Goal: Transaction & Acquisition: Purchase product/service

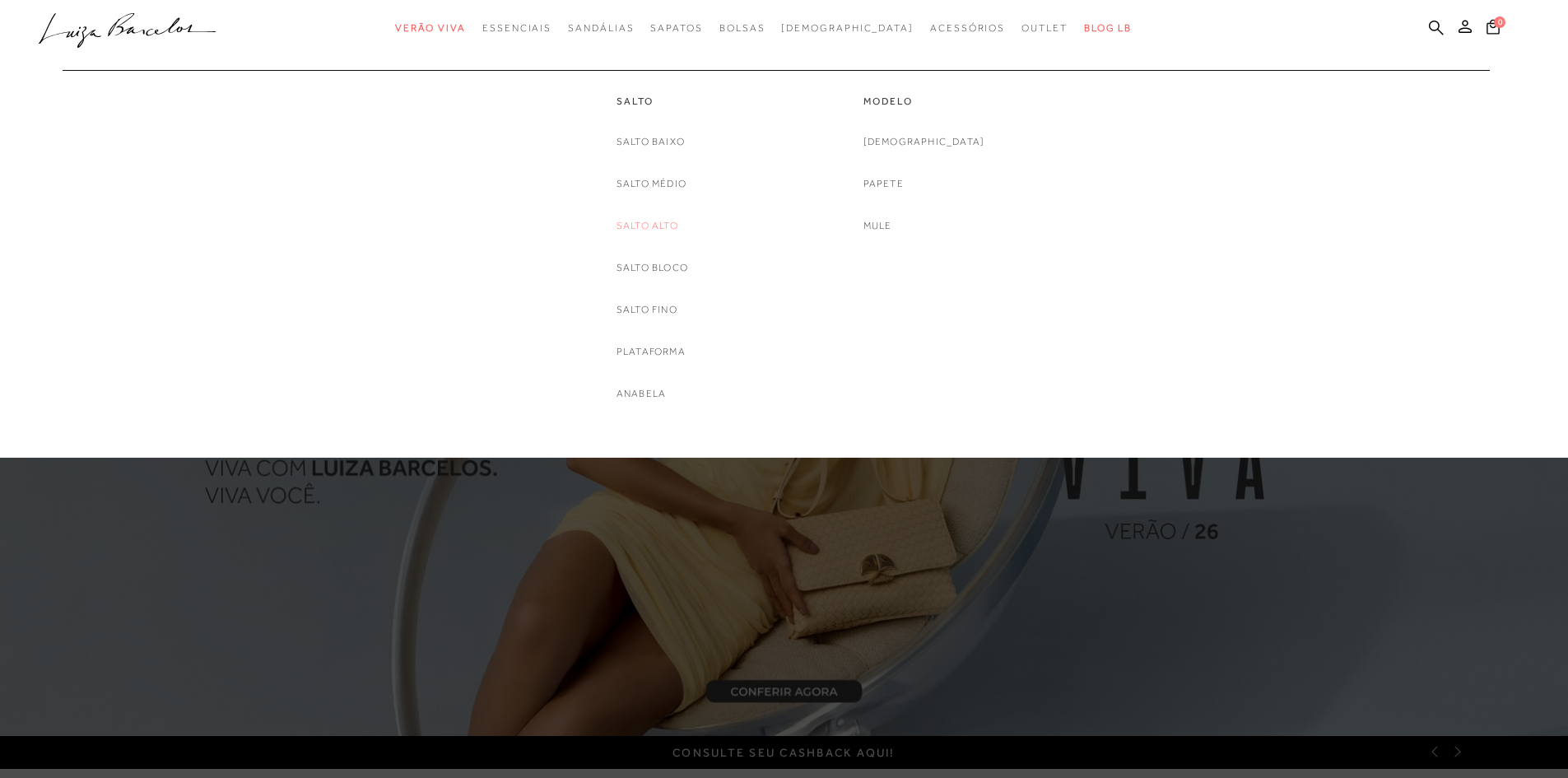
click at [639, 233] on link "Salto Alto" at bounding box center [647, 226] width 61 height 17
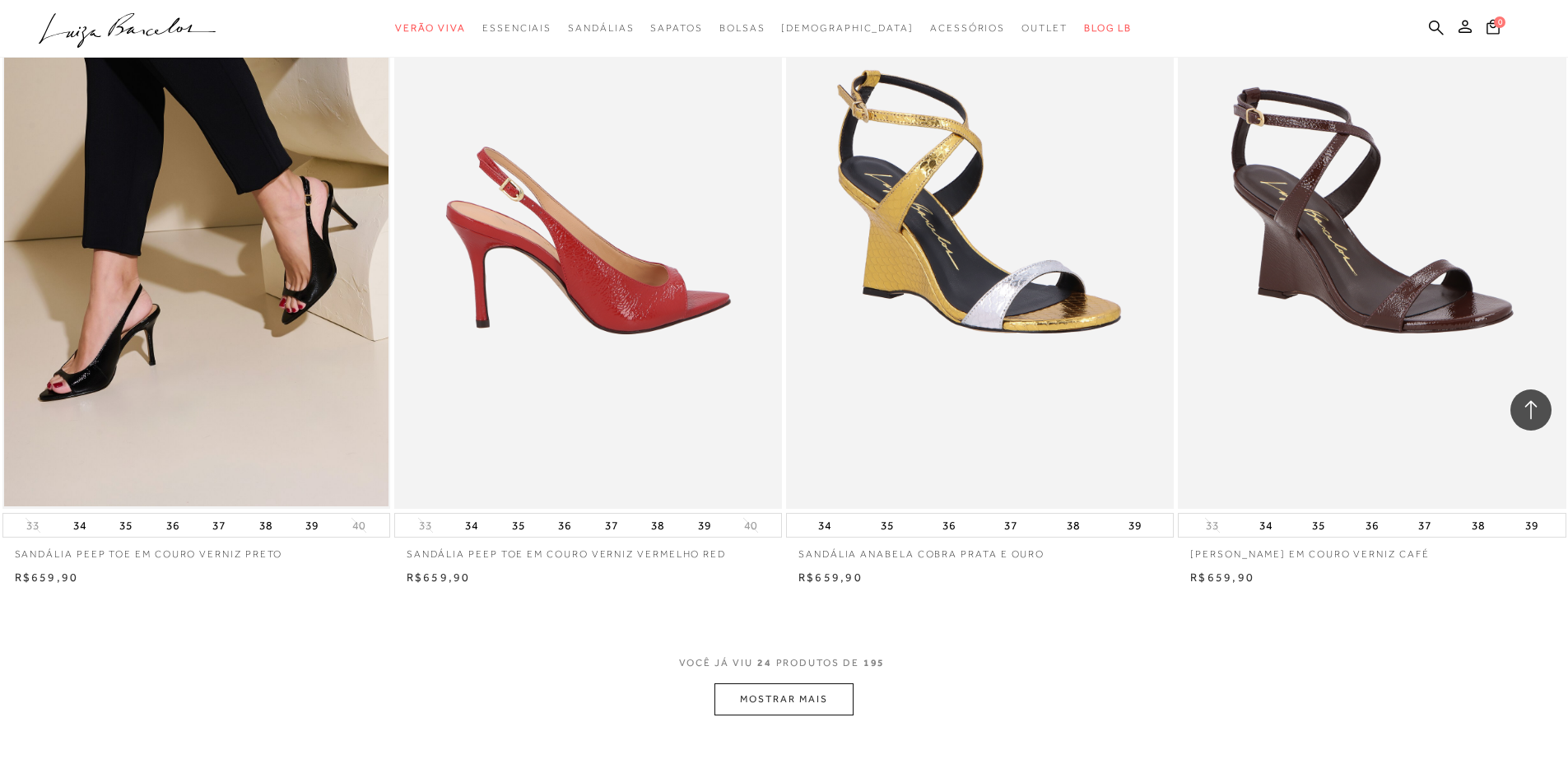
scroll to position [3952, 0]
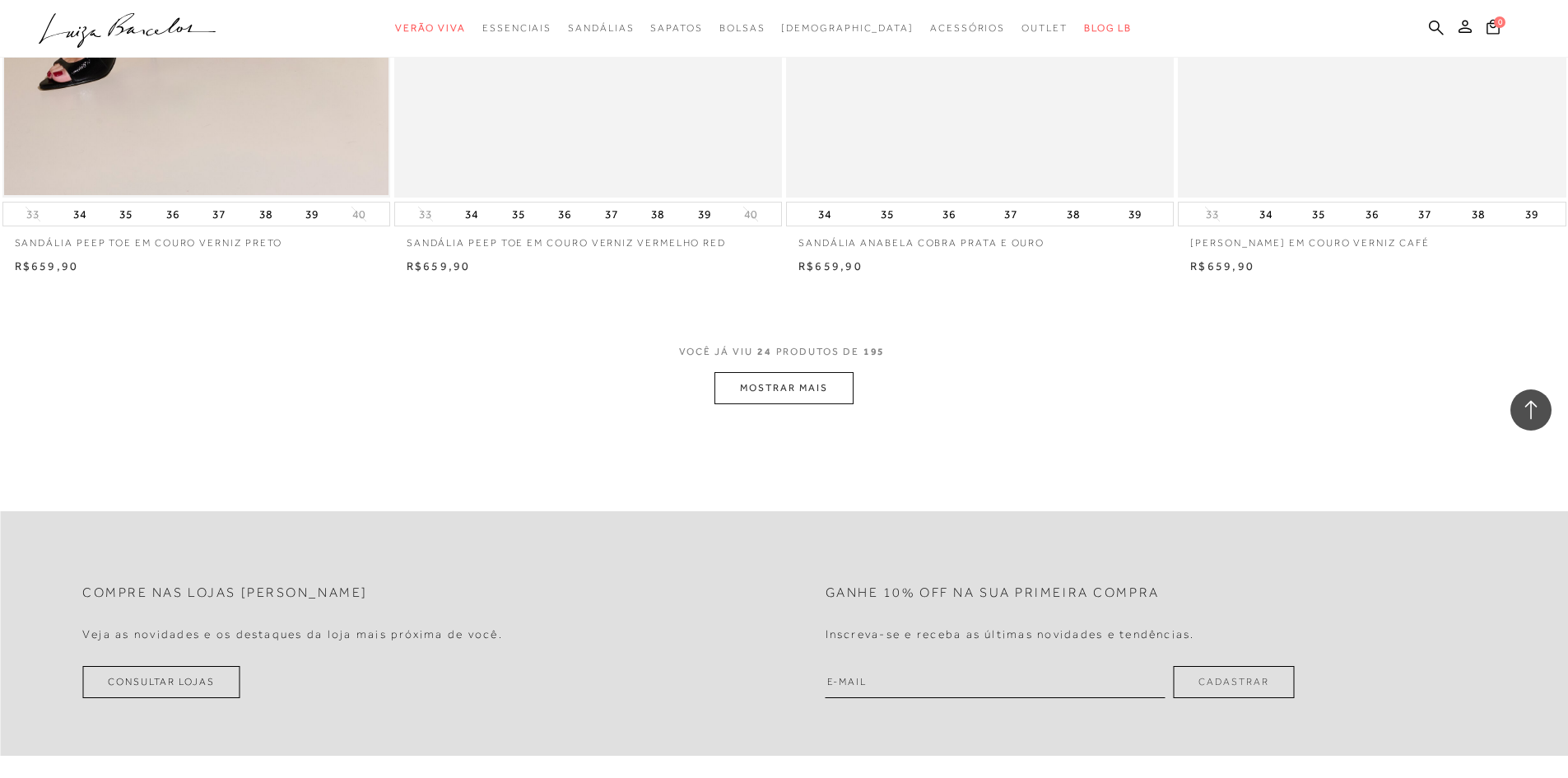
click at [790, 392] on button "MOSTRAR MAIS" at bounding box center [784, 388] width 138 height 32
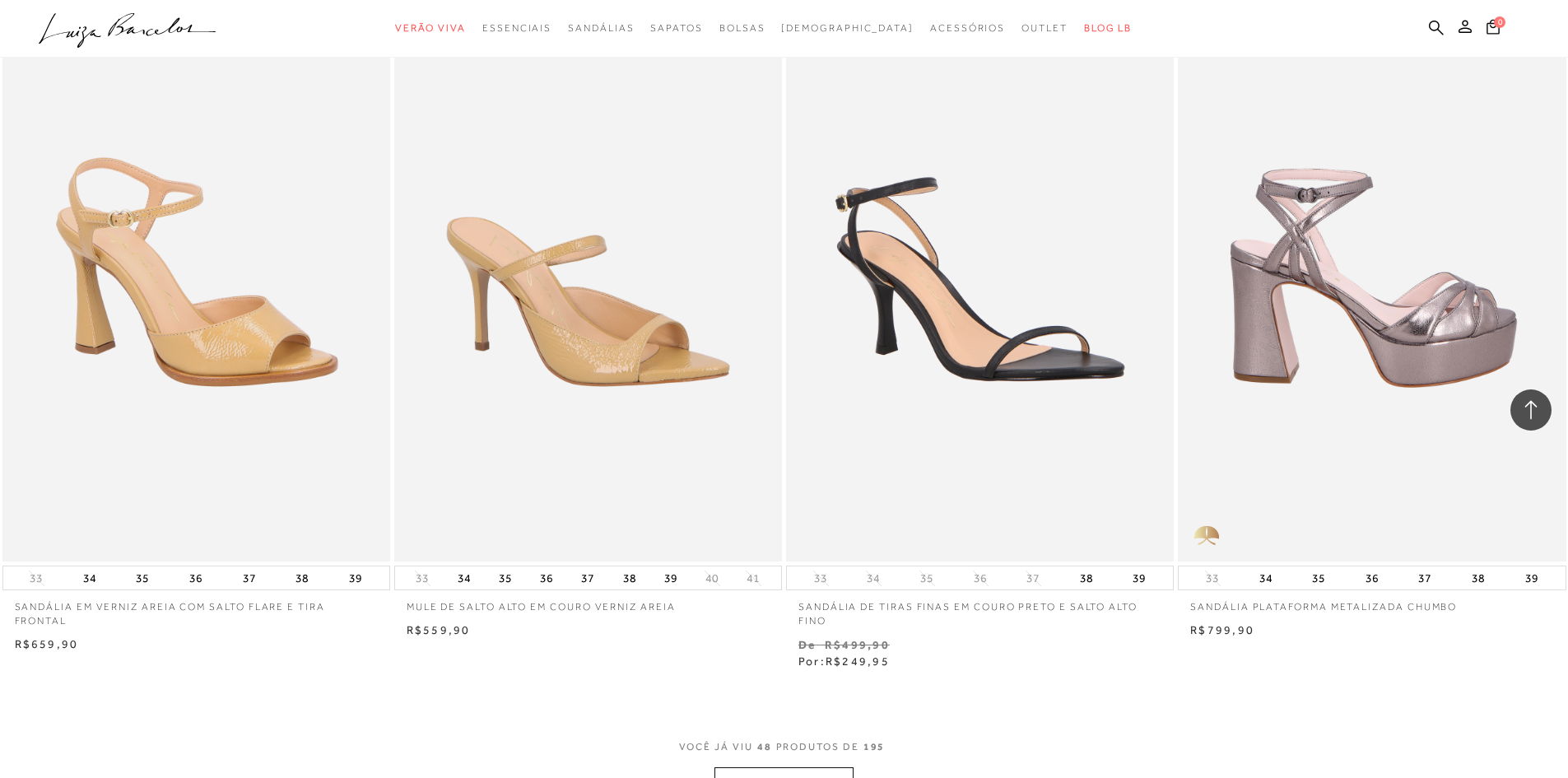
scroll to position [7987, 0]
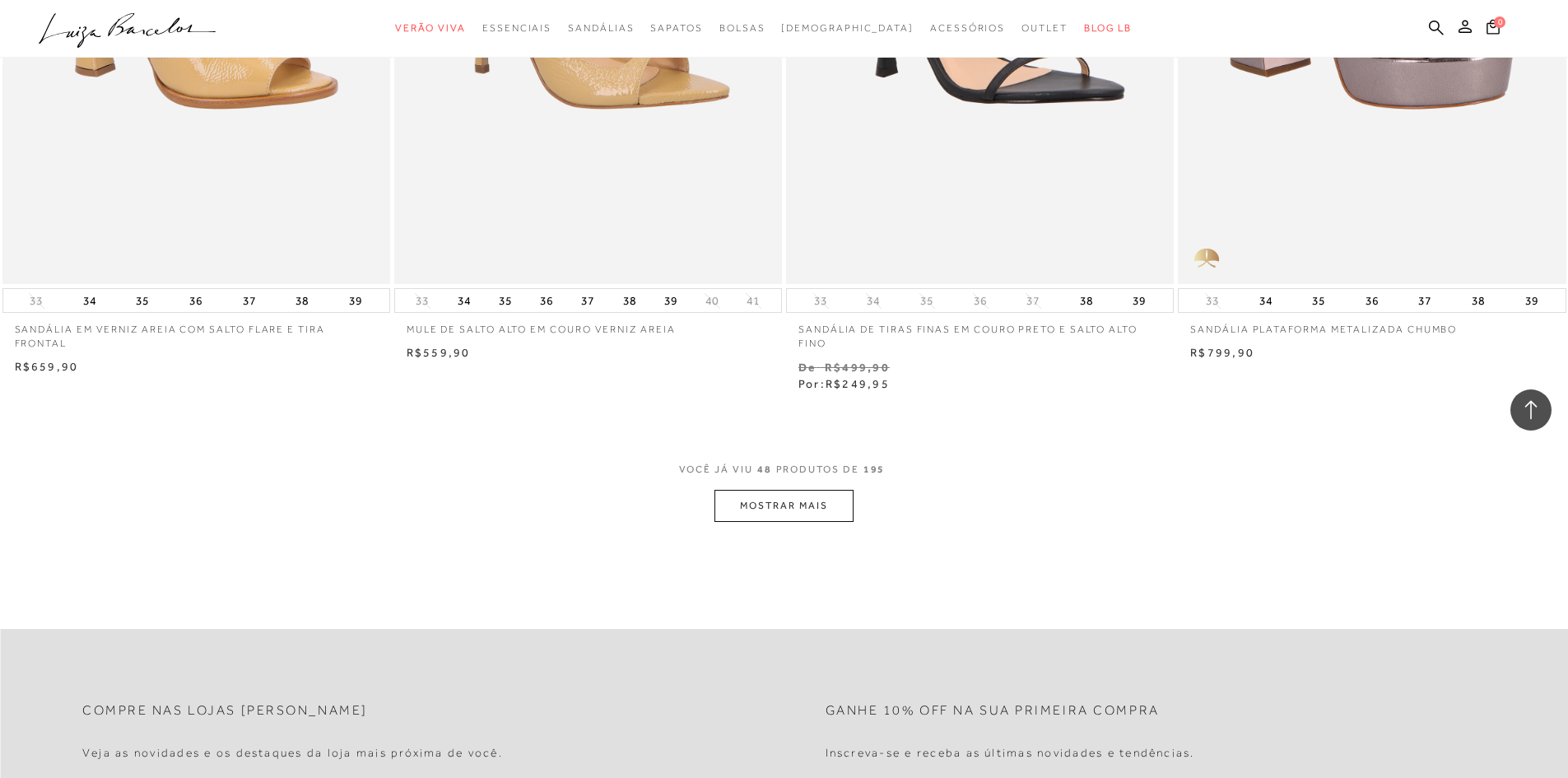
click at [821, 508] on button "MOSTRAR MAIS" at bounding box center [784, 506] width 138 height 32
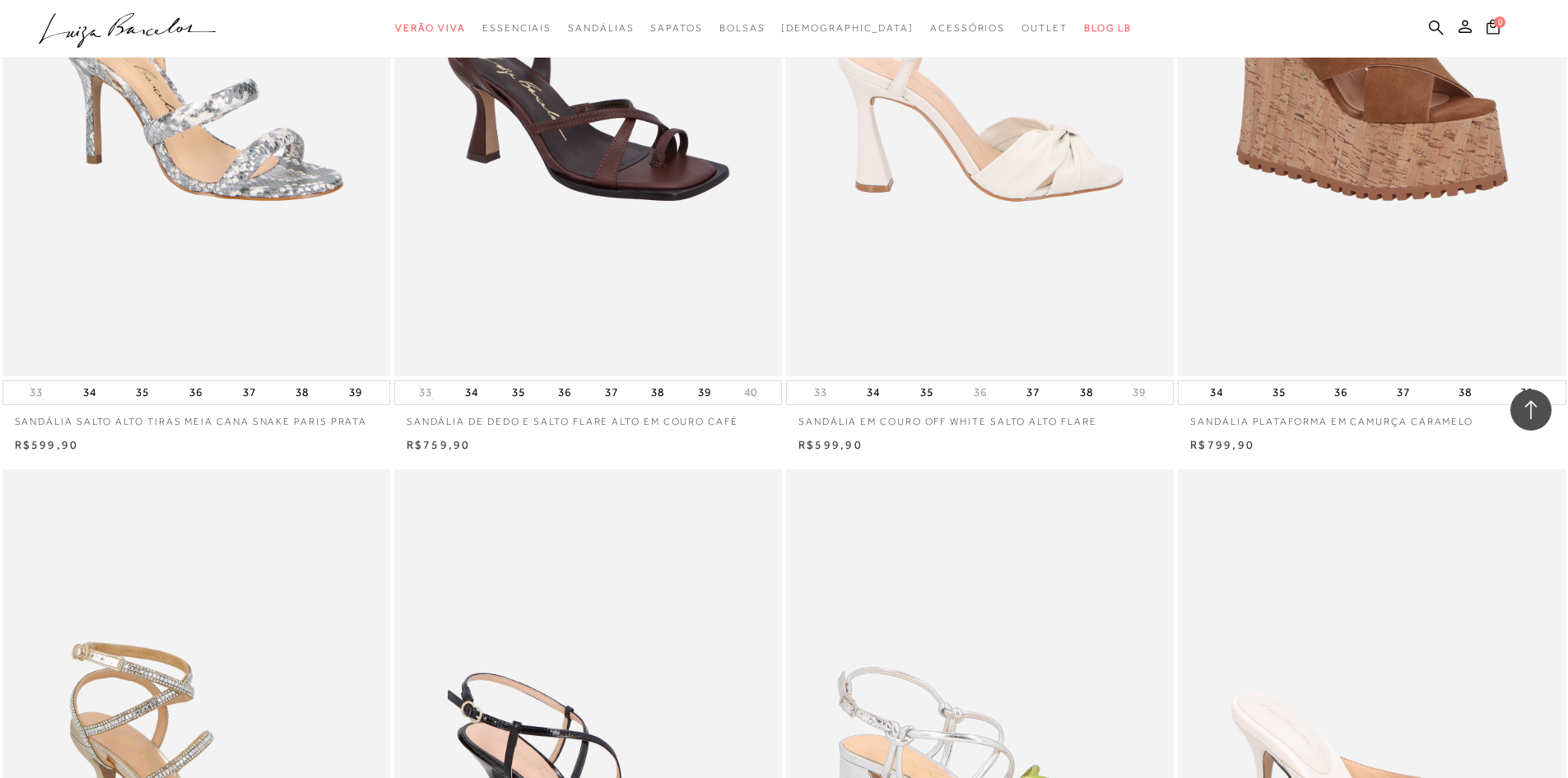
scroll to position [11281, 0]
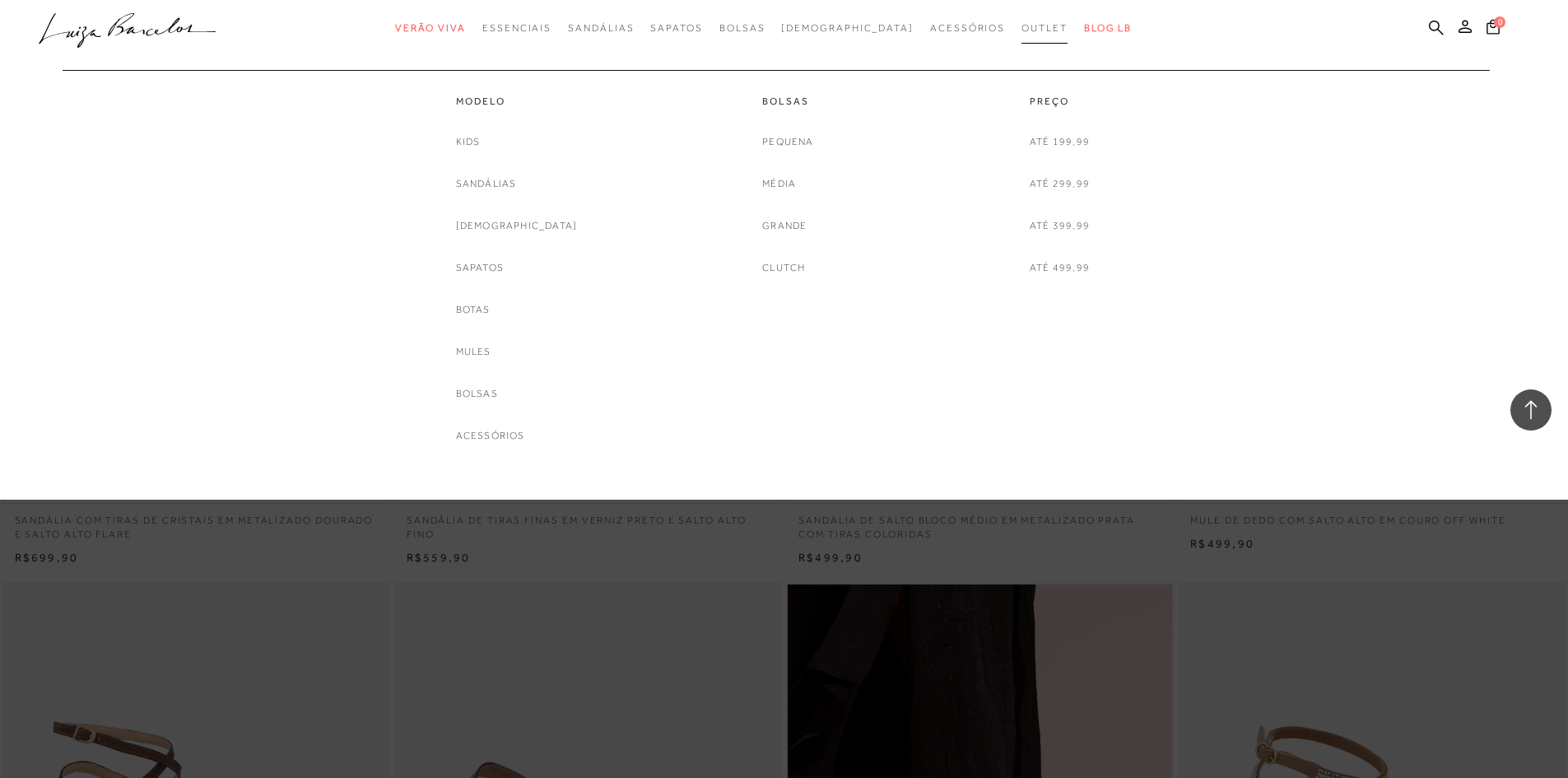
click at [1021, 26] on span "Outlet" at bounding box center [1044, 28] width 46 height 12
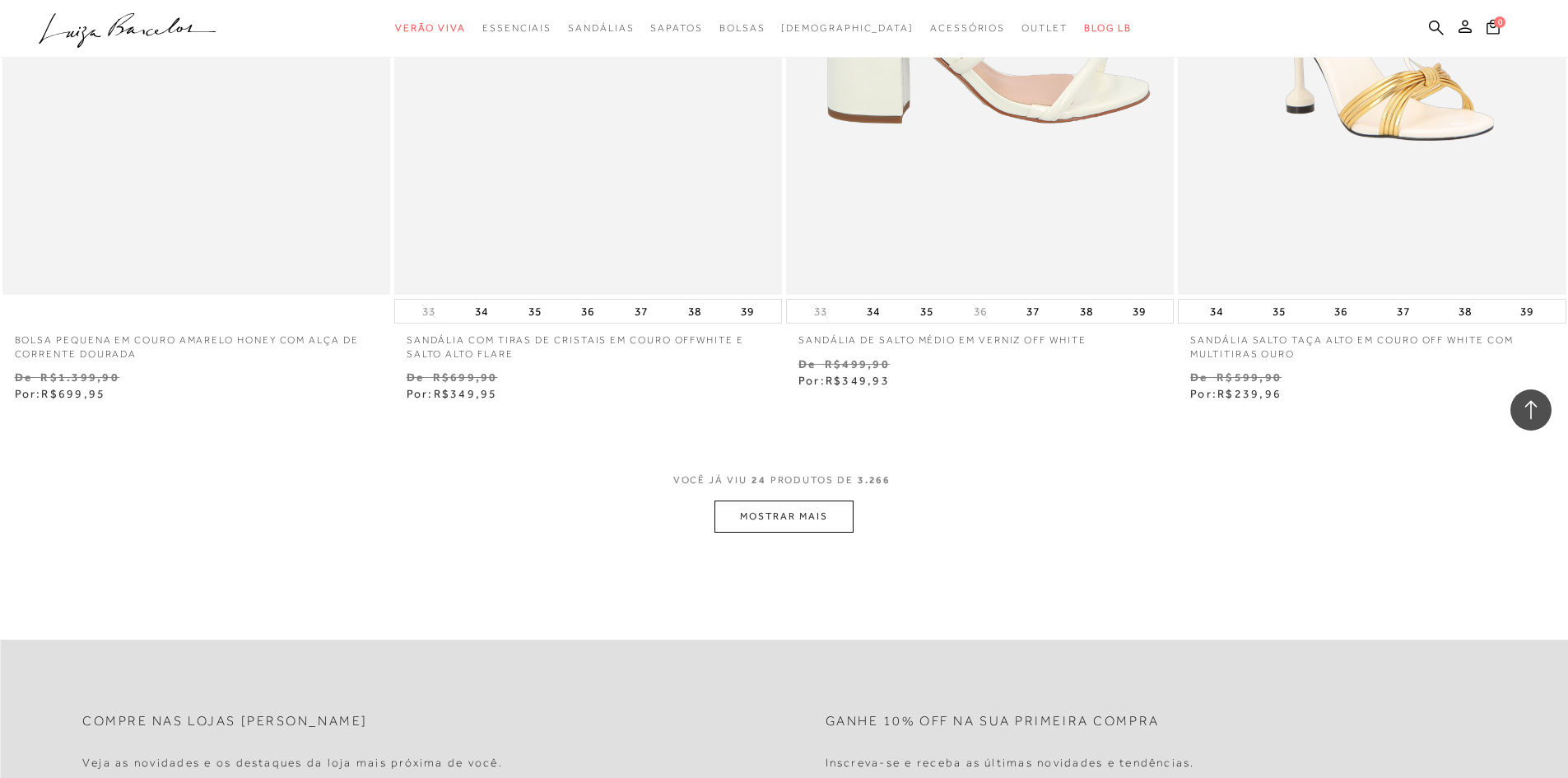
scroll to position [3952, 0]
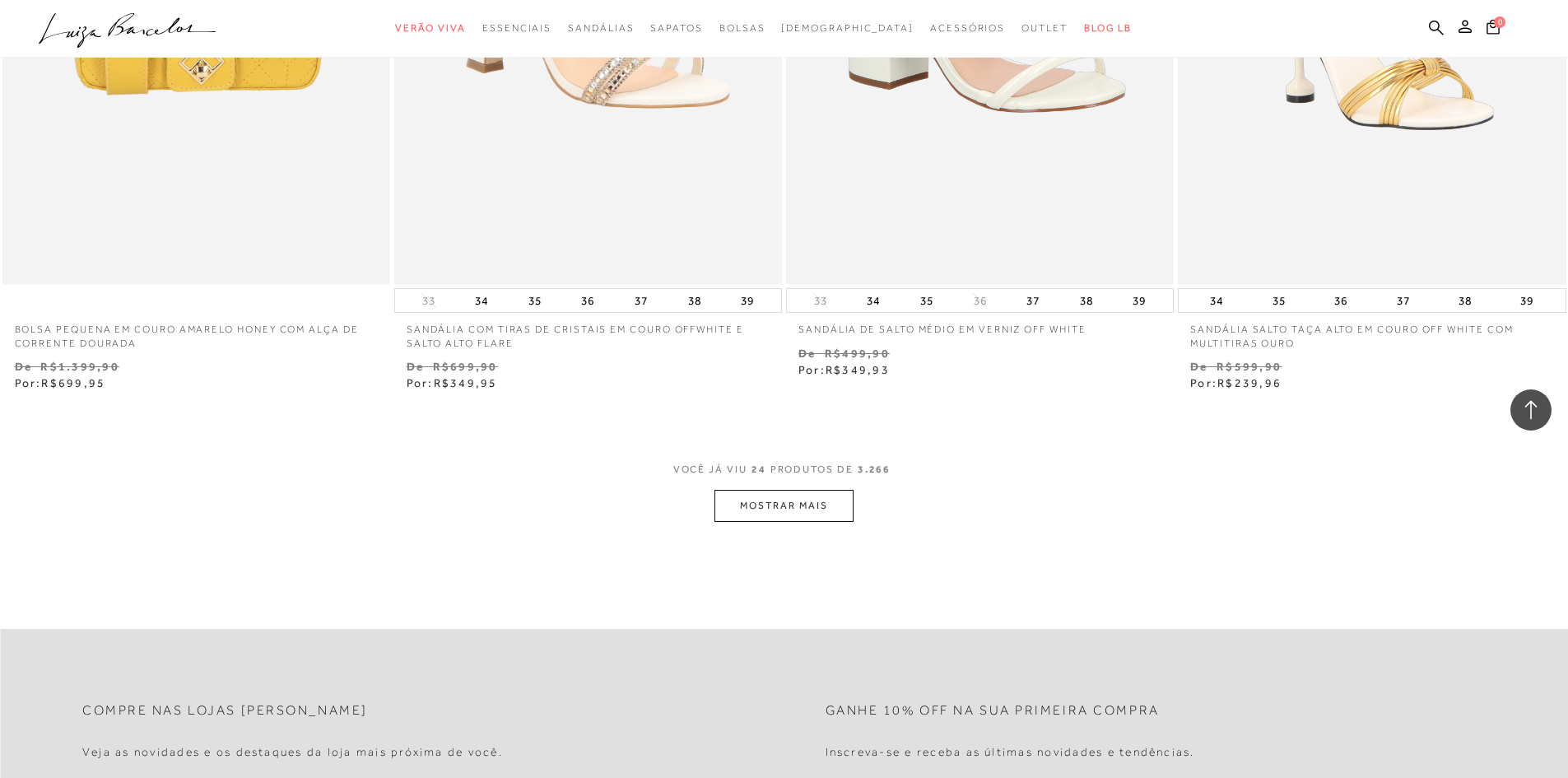
click at [797, 496] on button "MOSTRAR MAIS" at bounding box center [784, 506] width 138 height 32
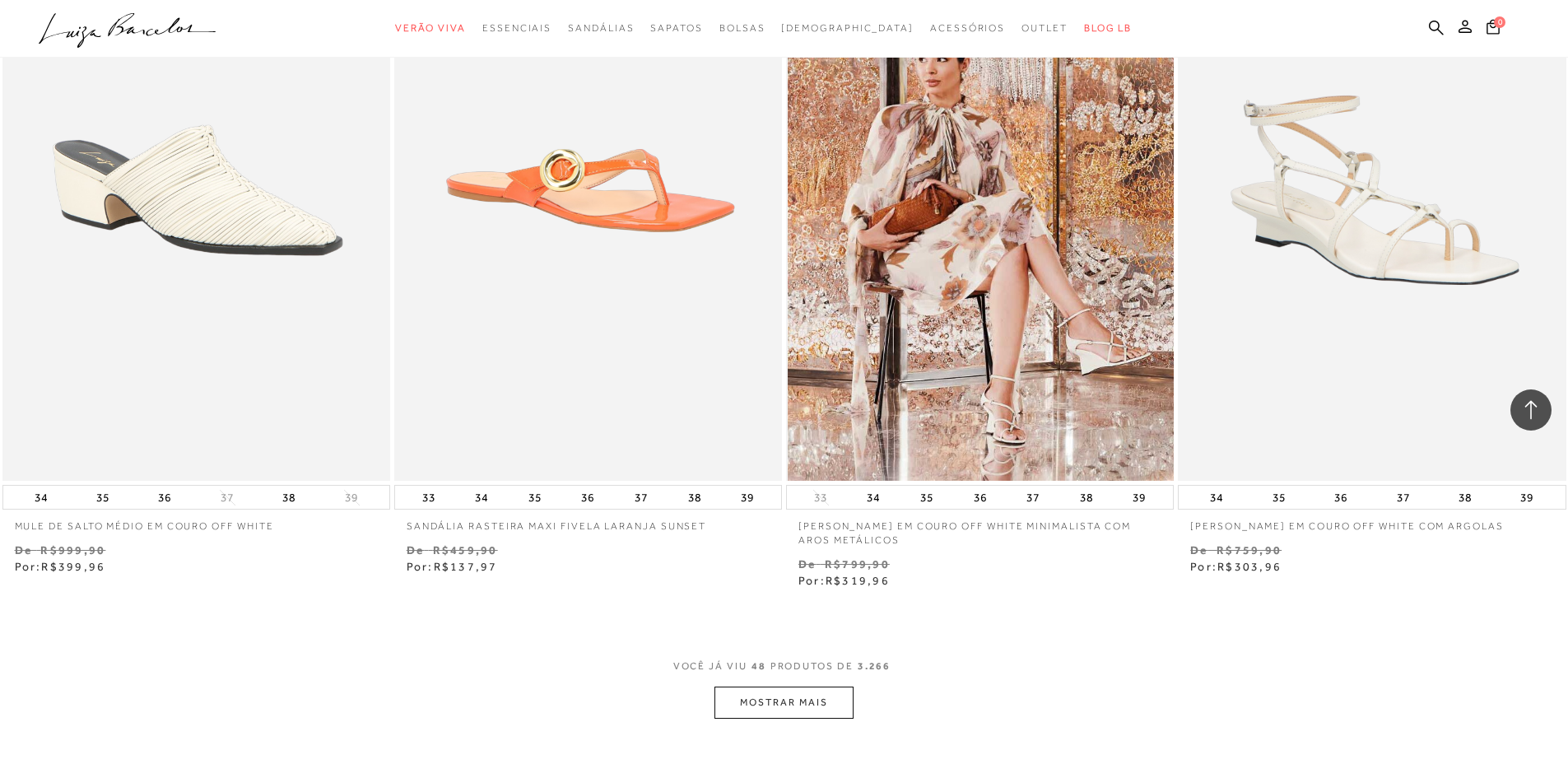
scroll to position [7987, 0]
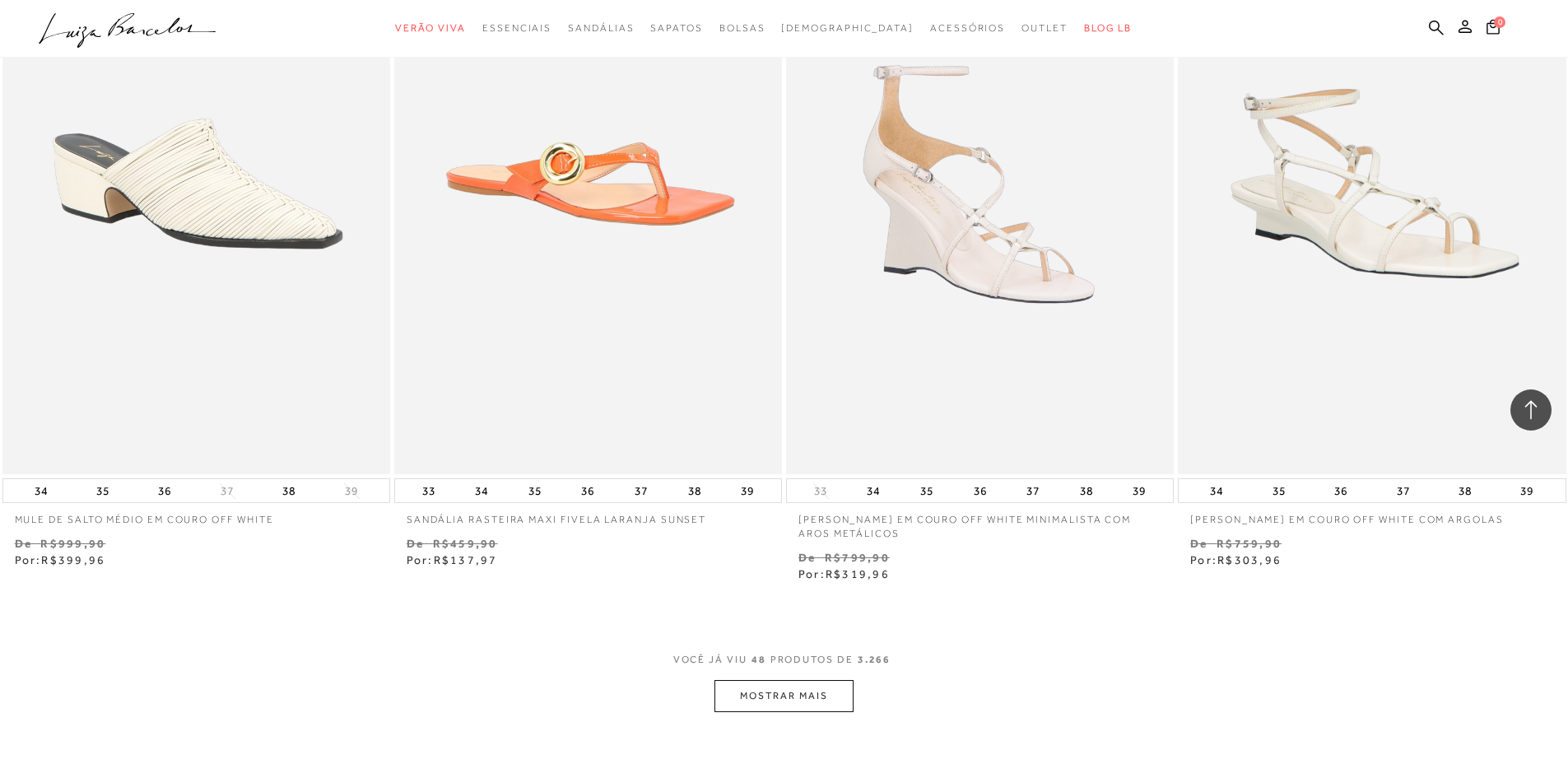
click at [792, 688] on button "MOSTRAR MAIS" at bounding box center [784, 696] width 138 height 32
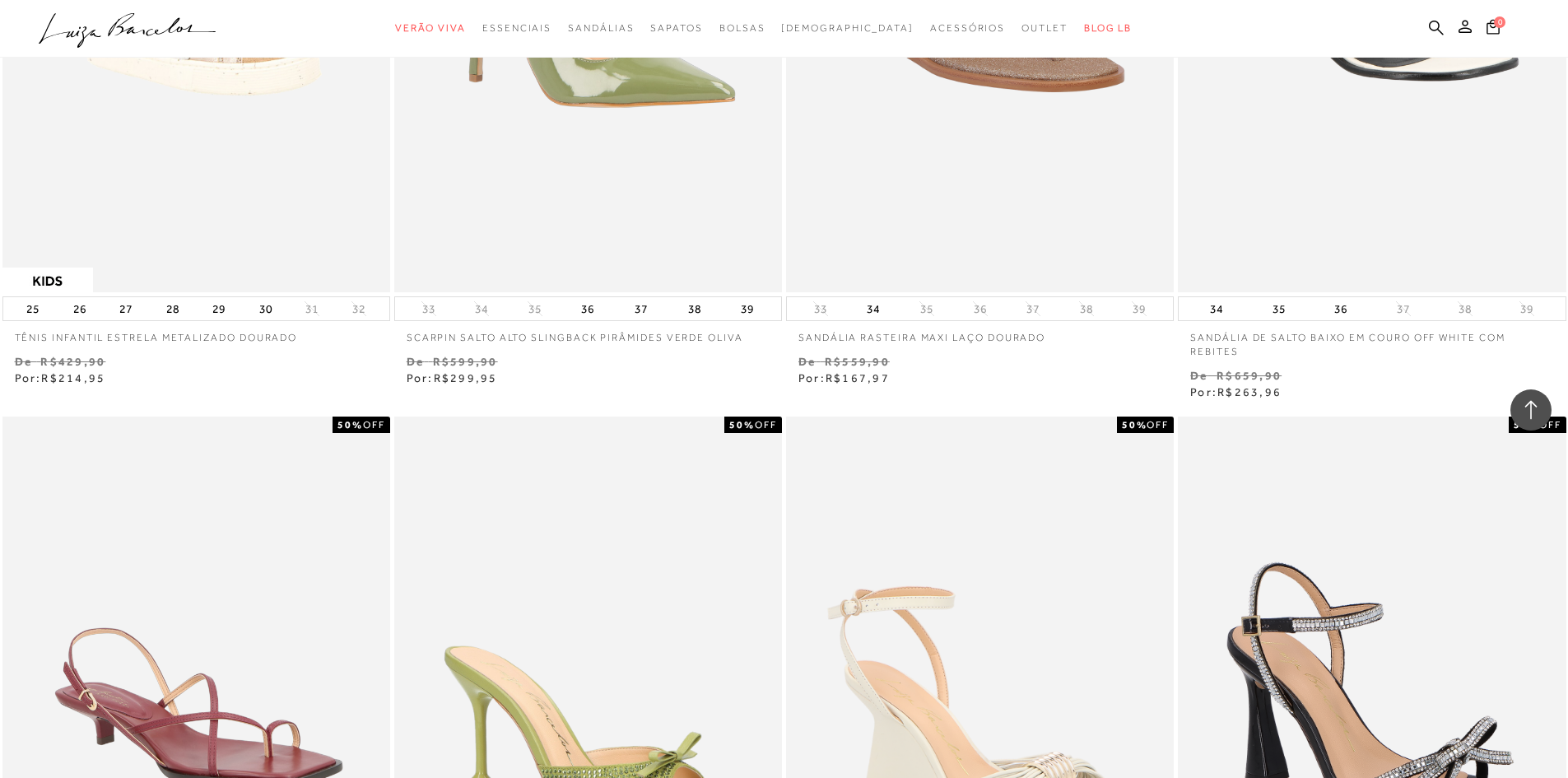
scroll to position [10869, 0]
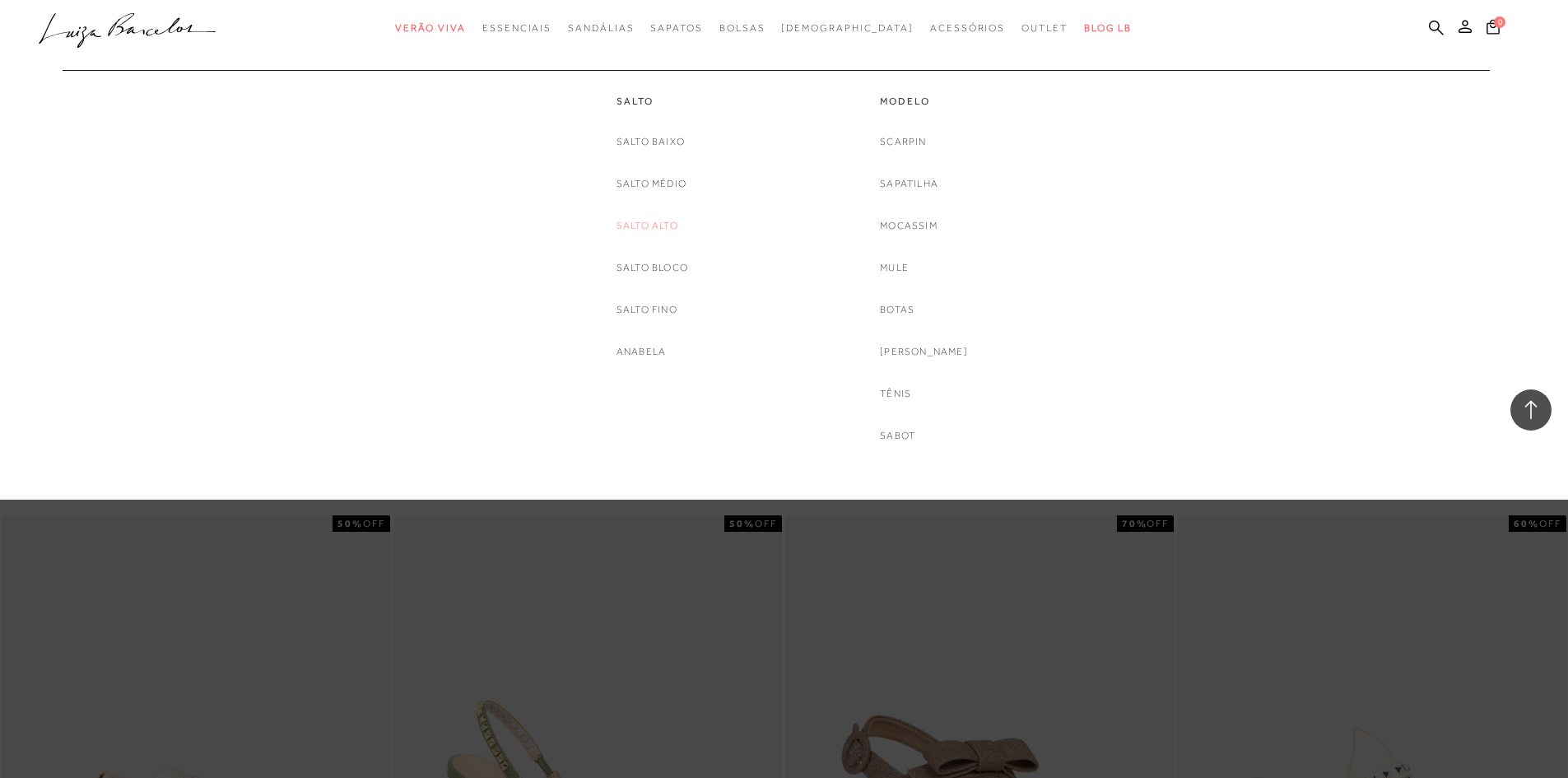
click at [666, 219] on link "Salto Alto" at bounding box center [647, 226] width 61 height 17
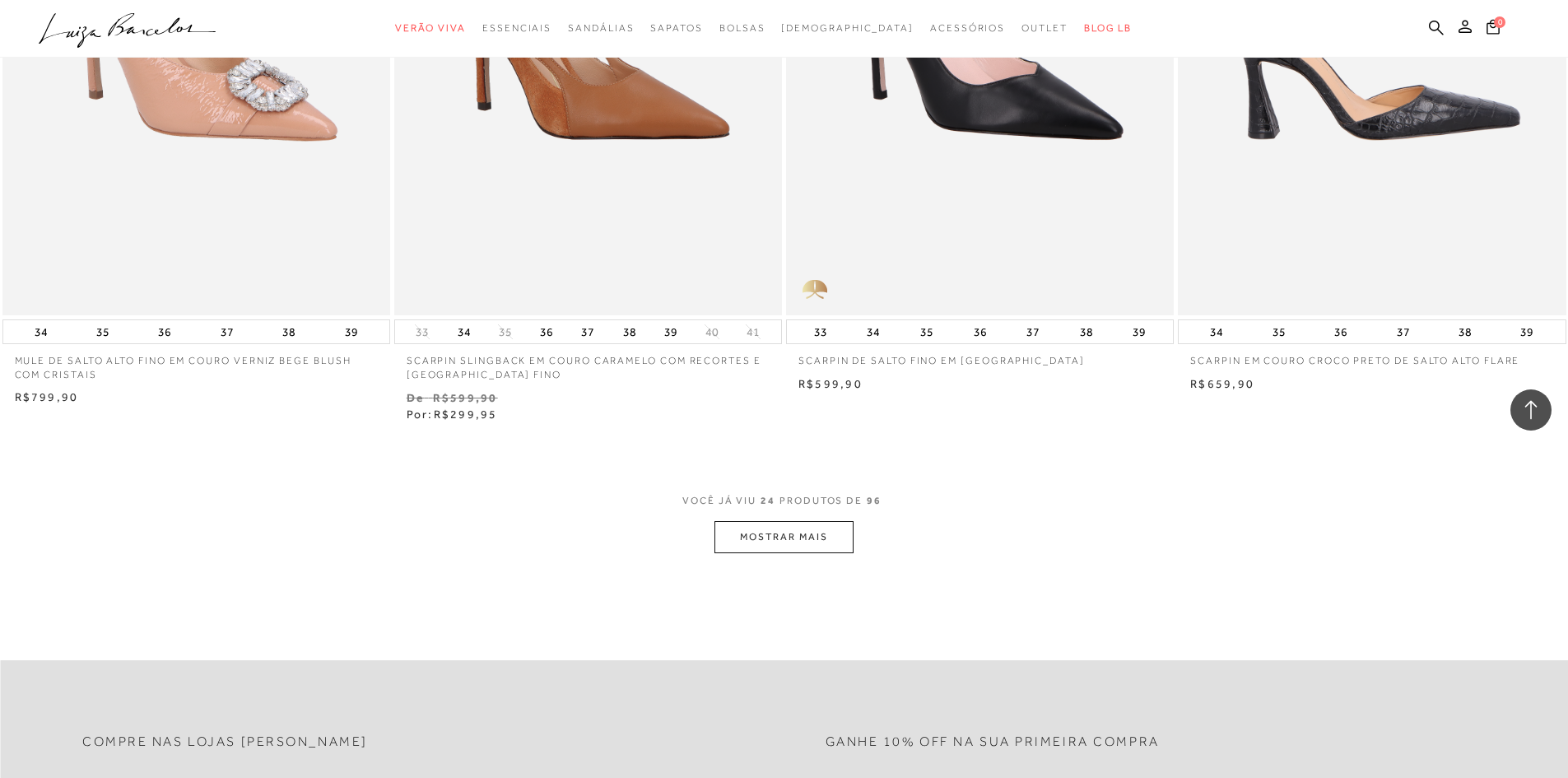
scroll to position [3870, 0]
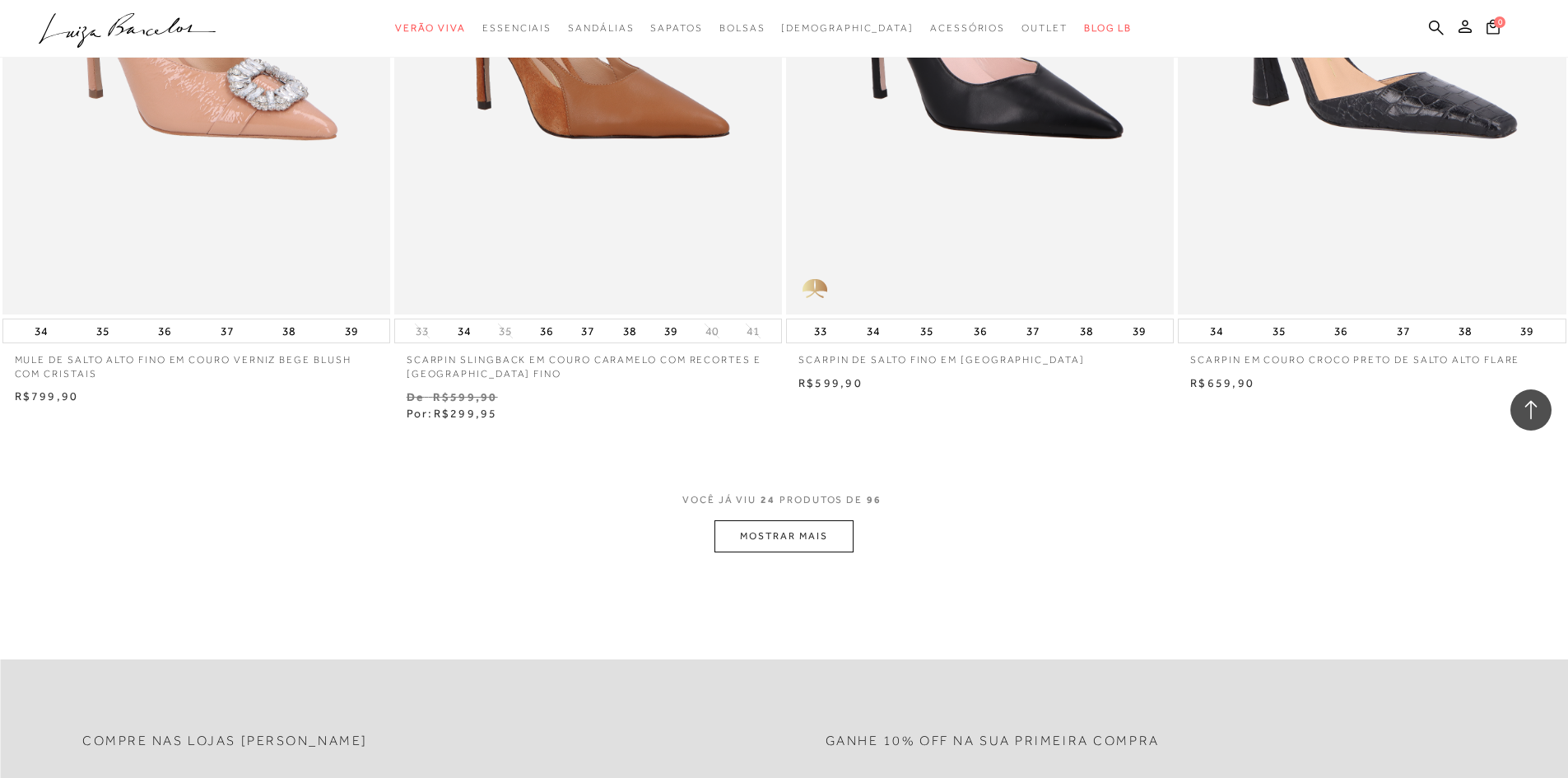
click at [785, 544] on button "MOSTRAR MAIS" at bounding box center [784, 537] width 138 height 32
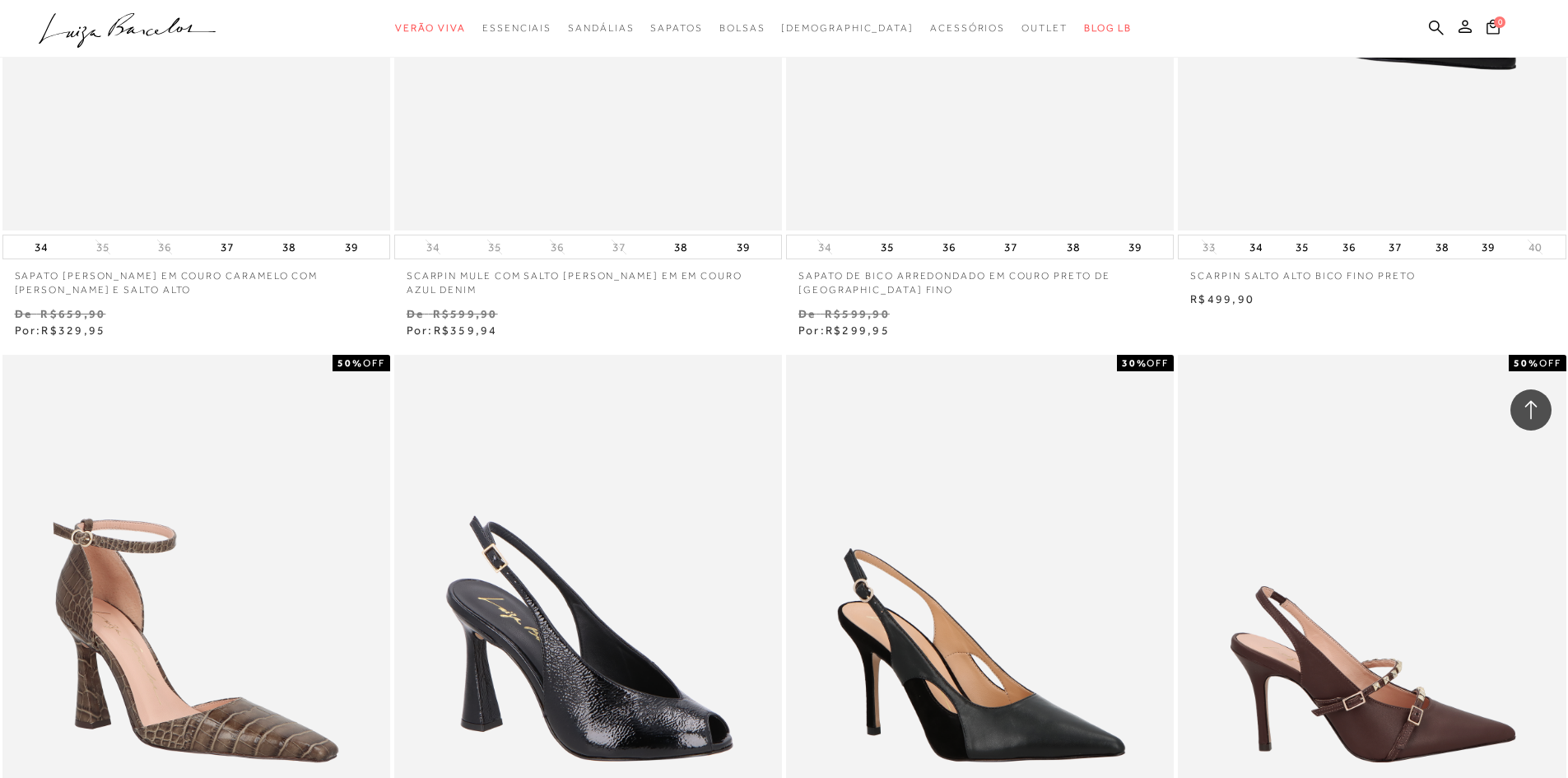
scroll to position [4775, 0]
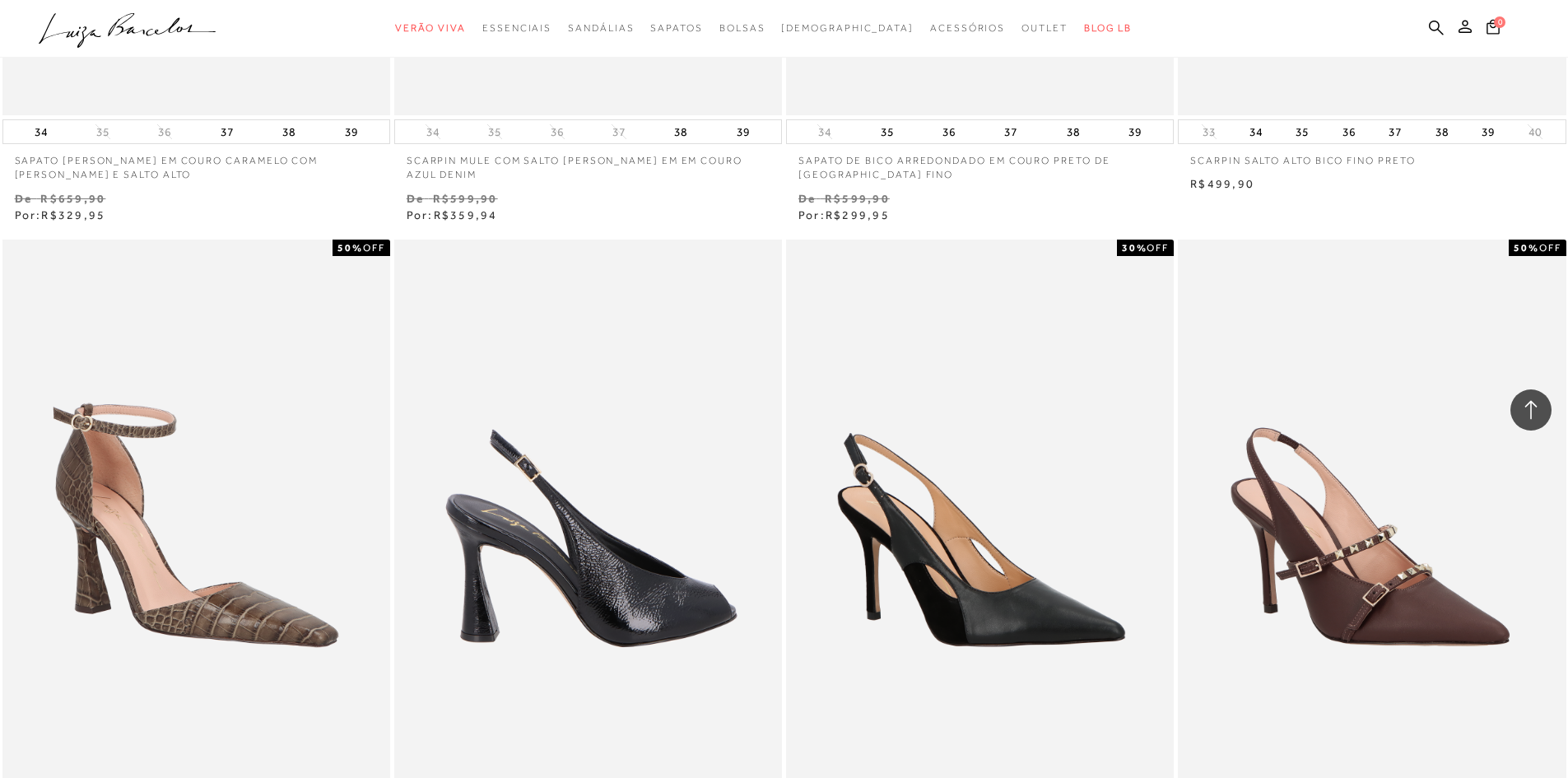
click at [578, 559] on img at bounding box center [588, 531] width 386 height 582
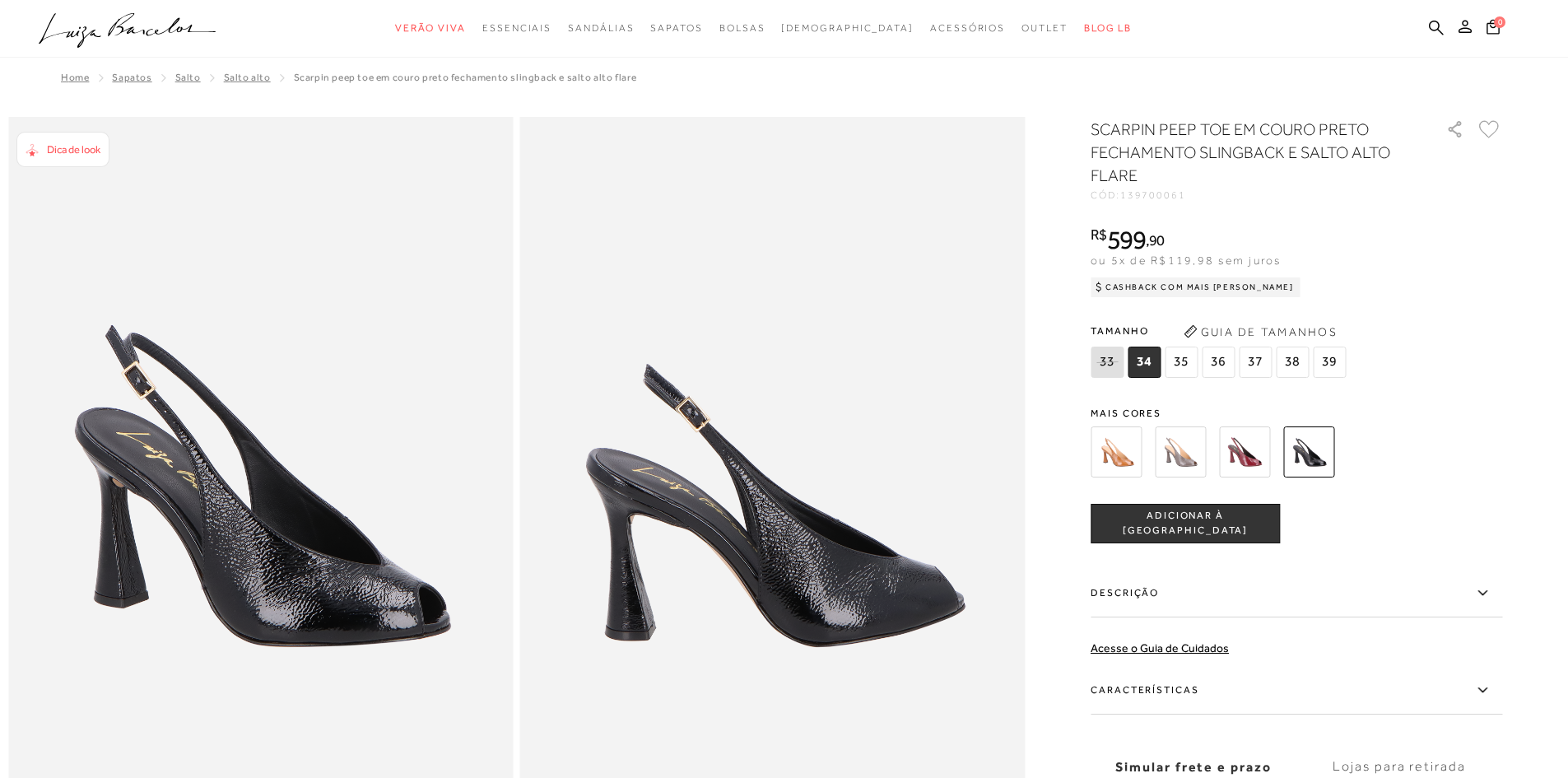
click at [1255, 362] on span "37" at bounding box center [1255, 362] width 33 height 32
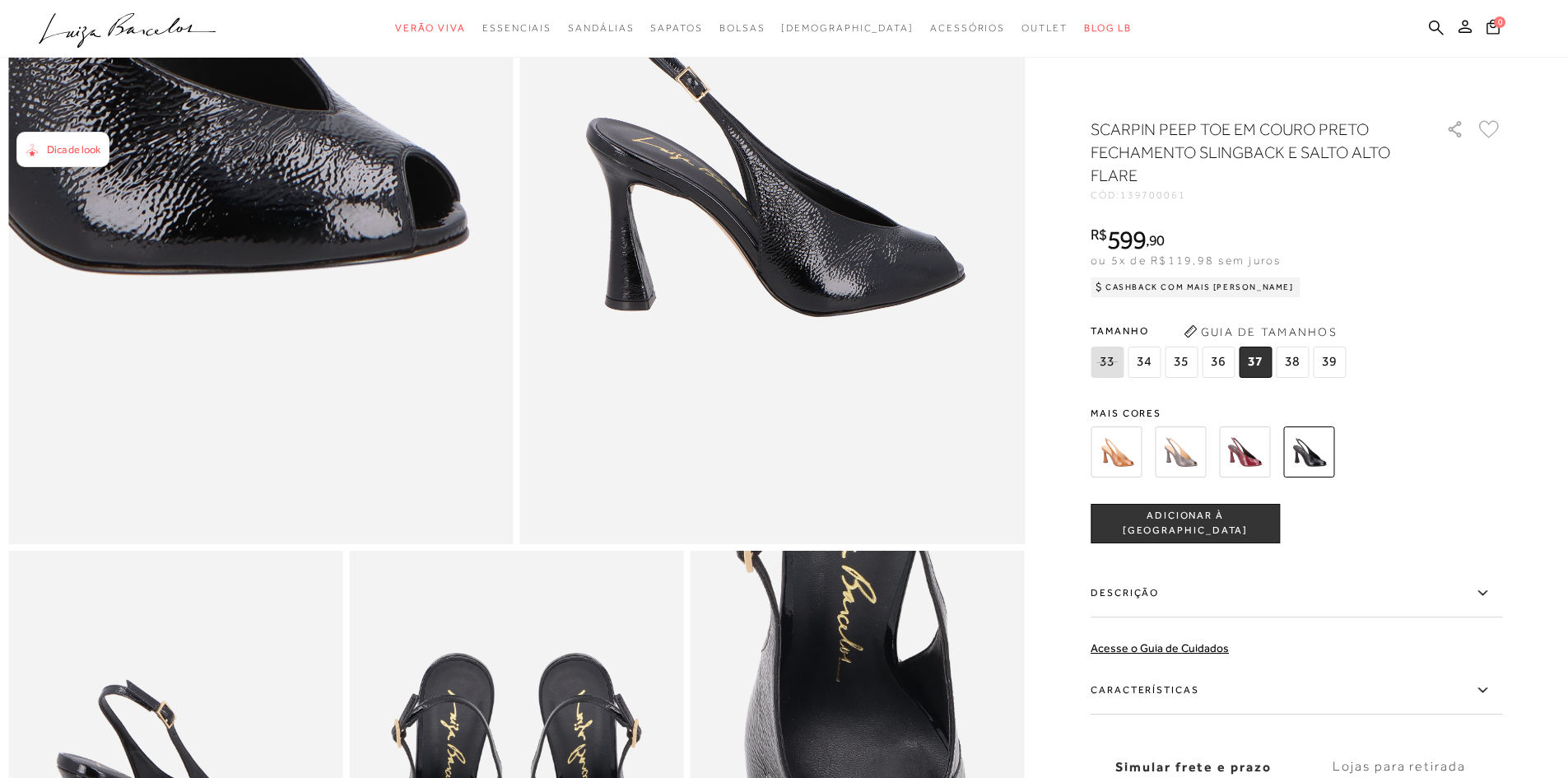
scroll to position [329, 0]
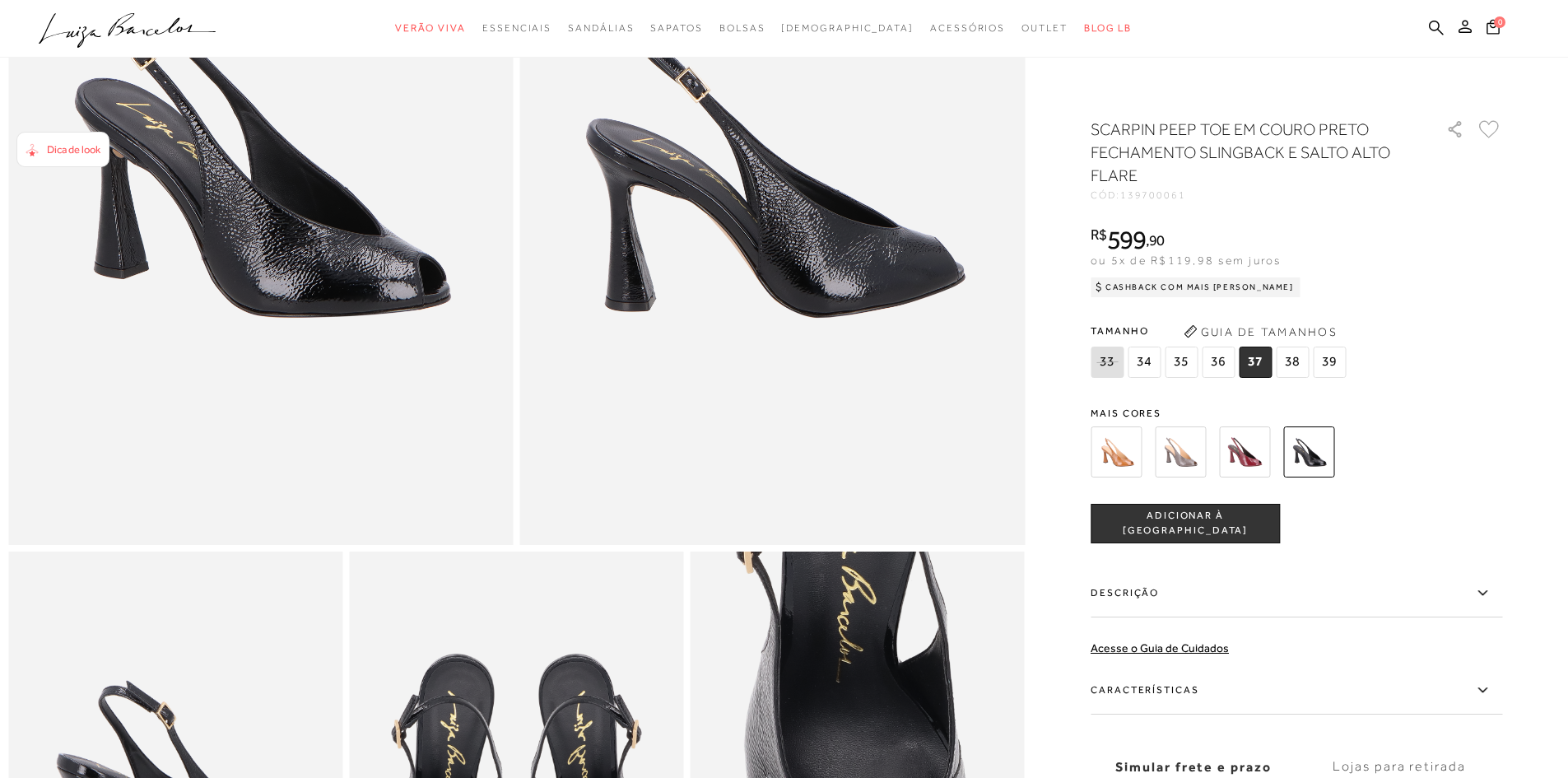
click at [95, 152] on span "Dica de look" at bounding box center [73, 149] width 54 height 12
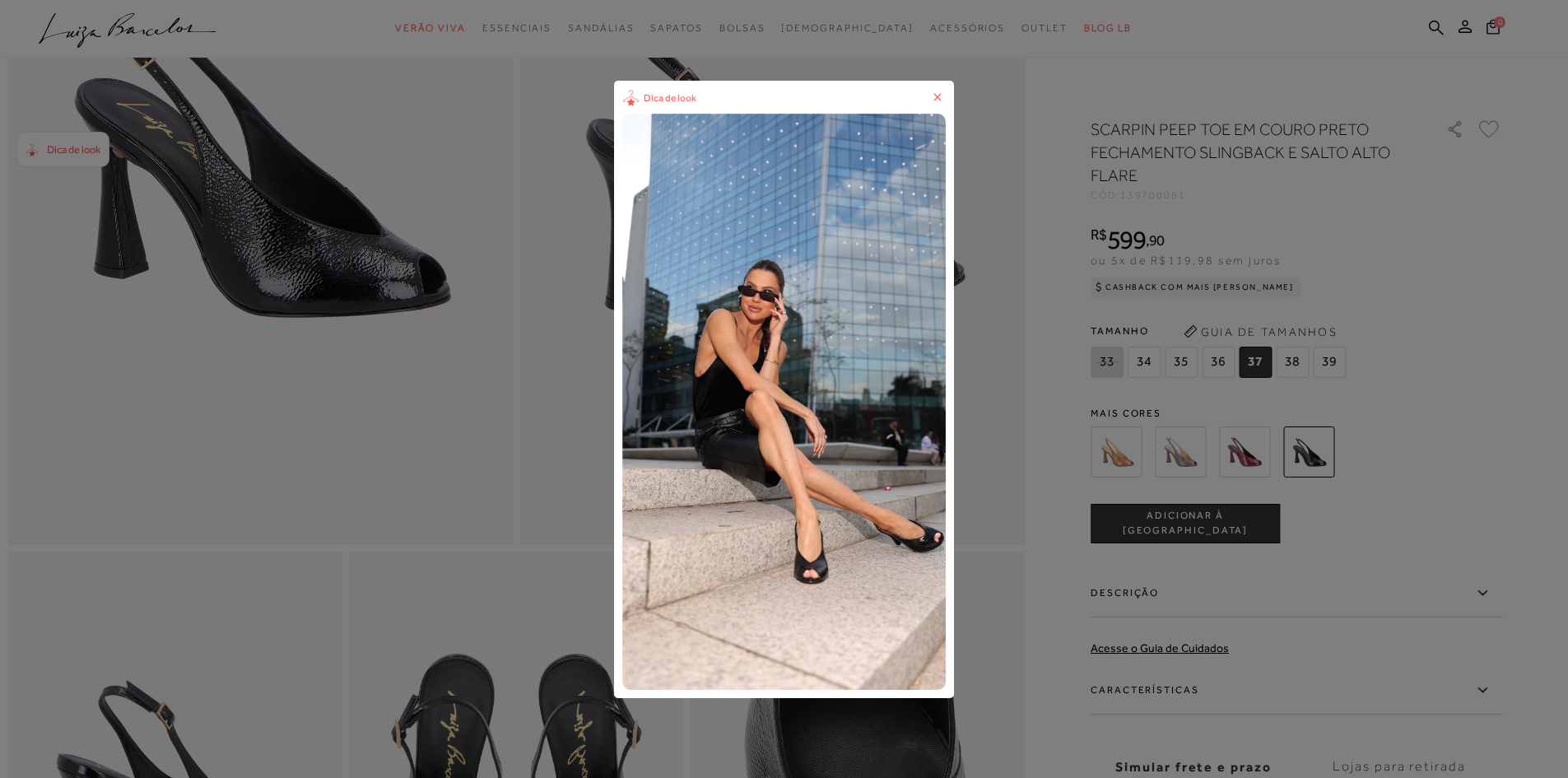
click at [941, 96] on icon at bounding box center [937, 96] width 16 height 16
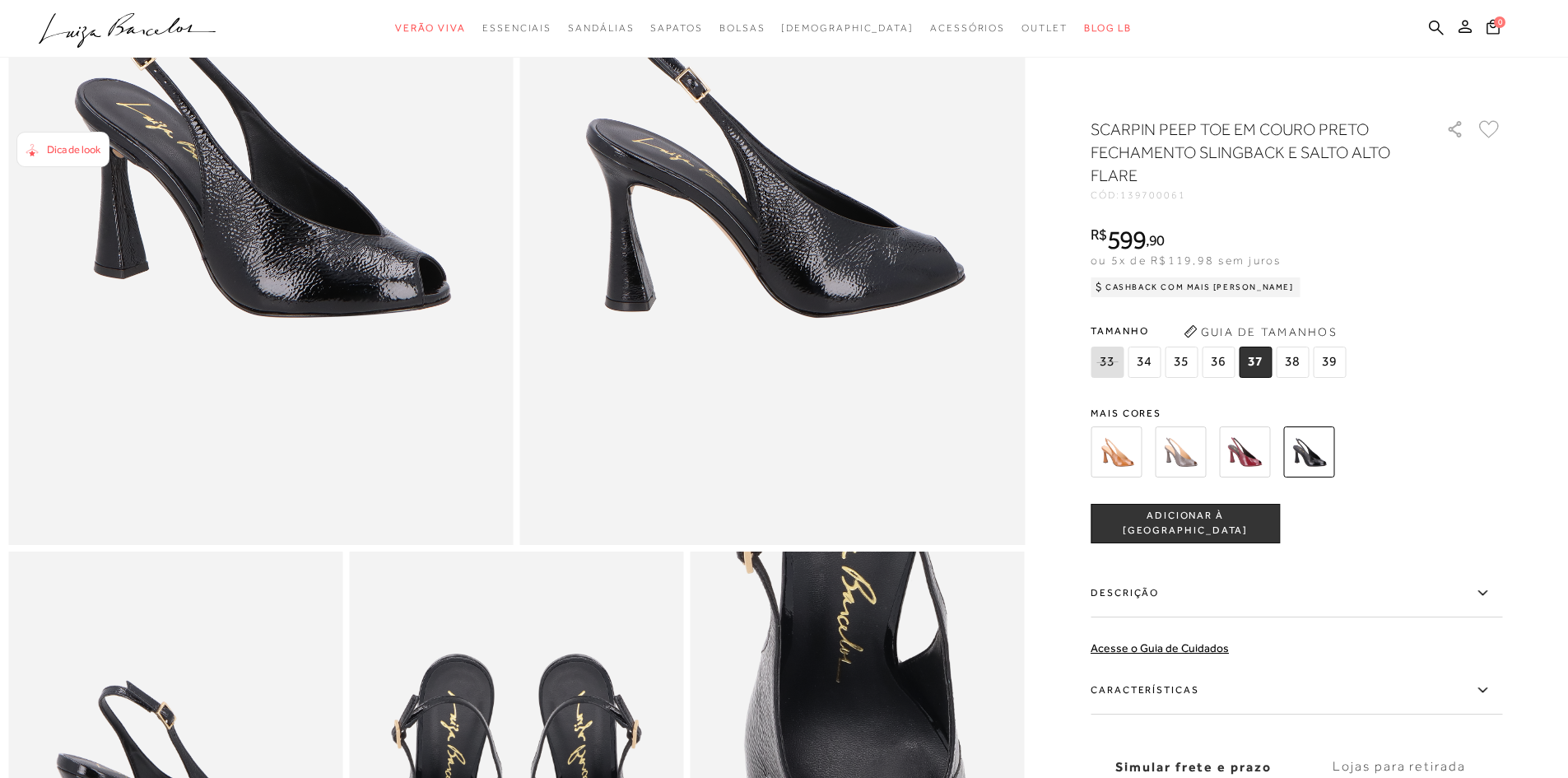
click at [1193, 517] on span "ADICIONAR À SACOLA" at bounding box center [1185, 524] width 188 height 29
click at [1502, 26] on span "1" at bounding box center [1500, 21] width 12 height 12
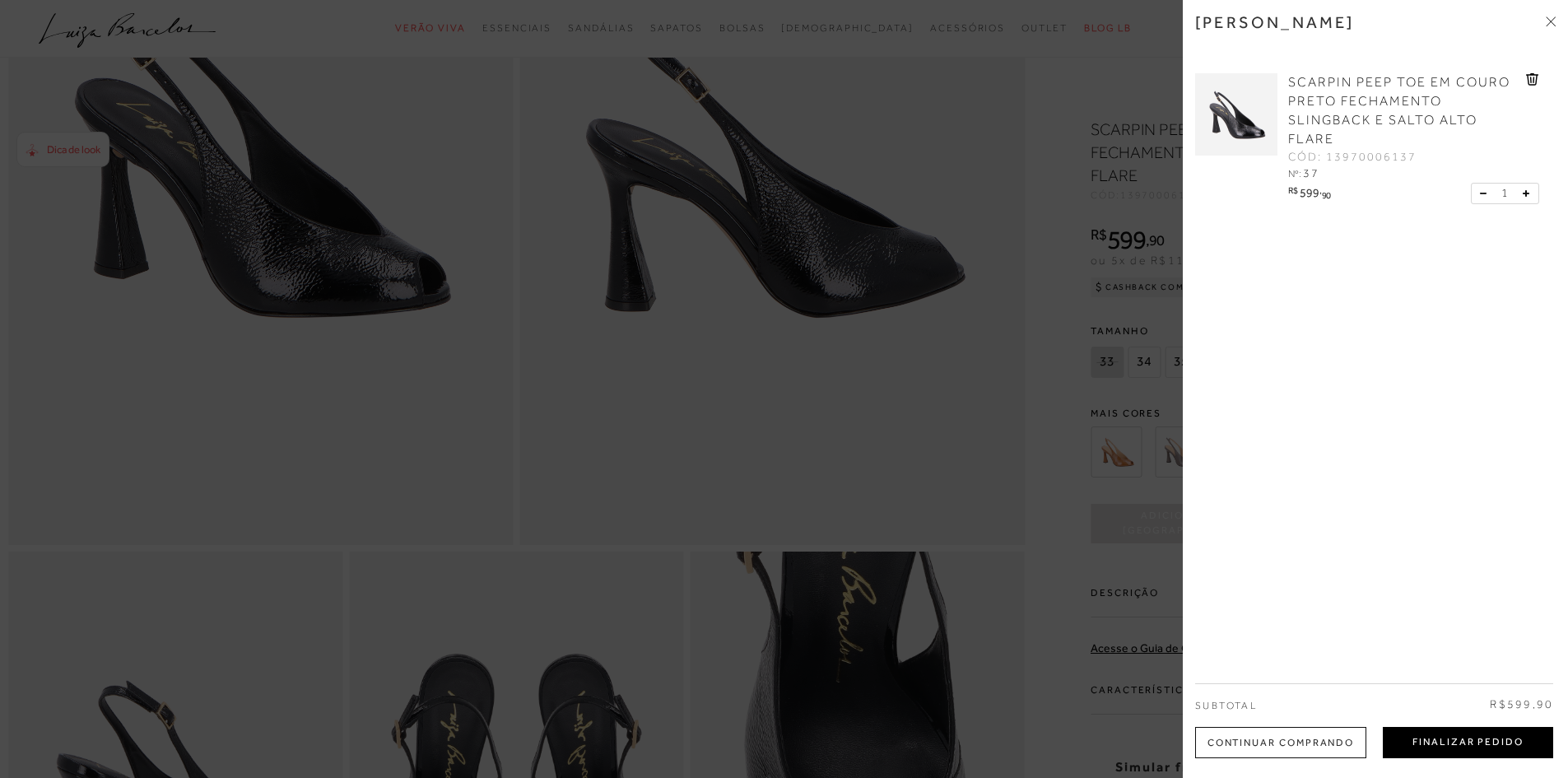
click at [1462, 745] on button "Finalizar Pedido" at bounding box center [1468, 742] width 171 height 32
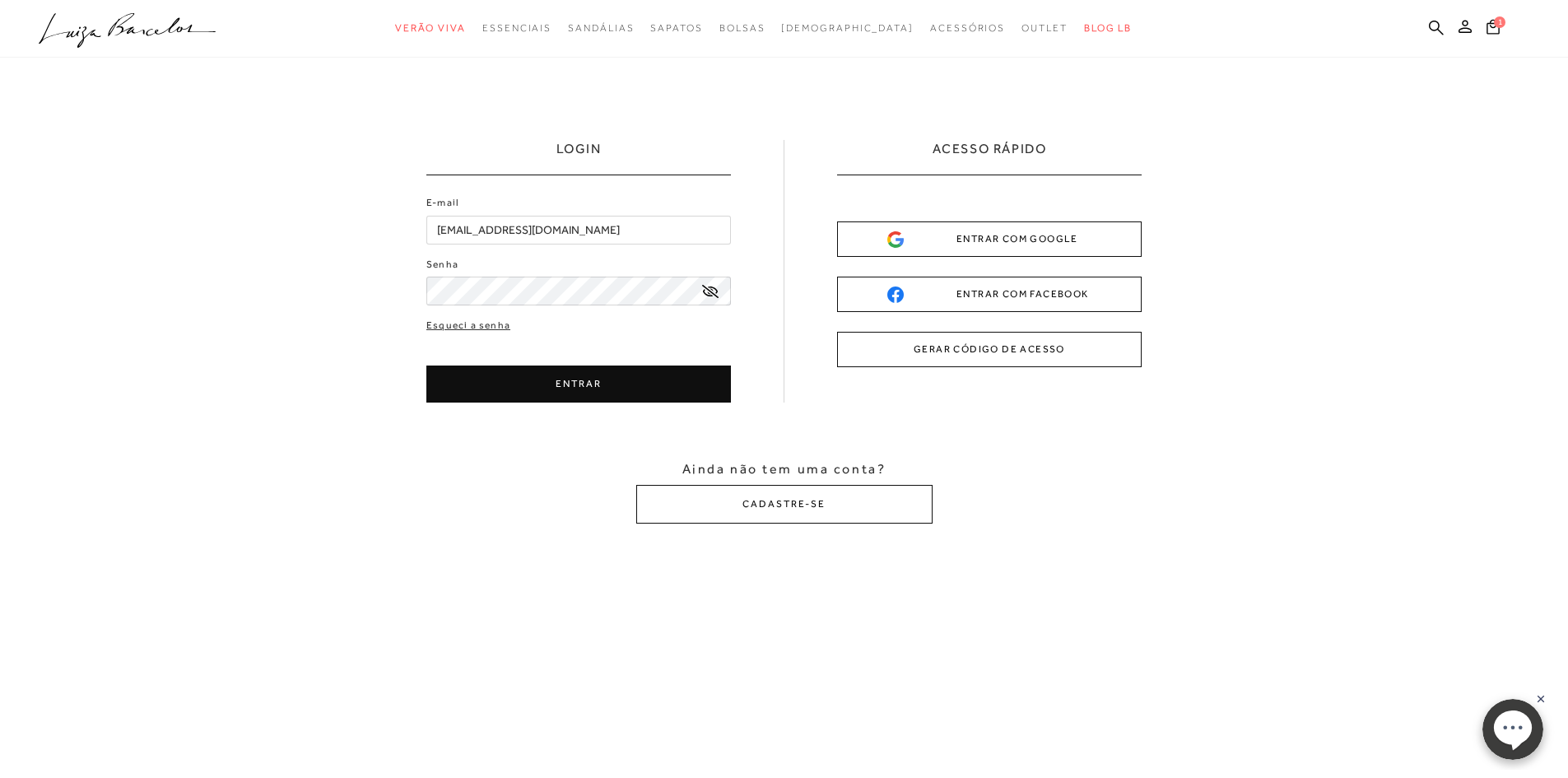
click at [502, 386] on button "ENTRAR" at bounding box center [578, 384] width 304 height 37
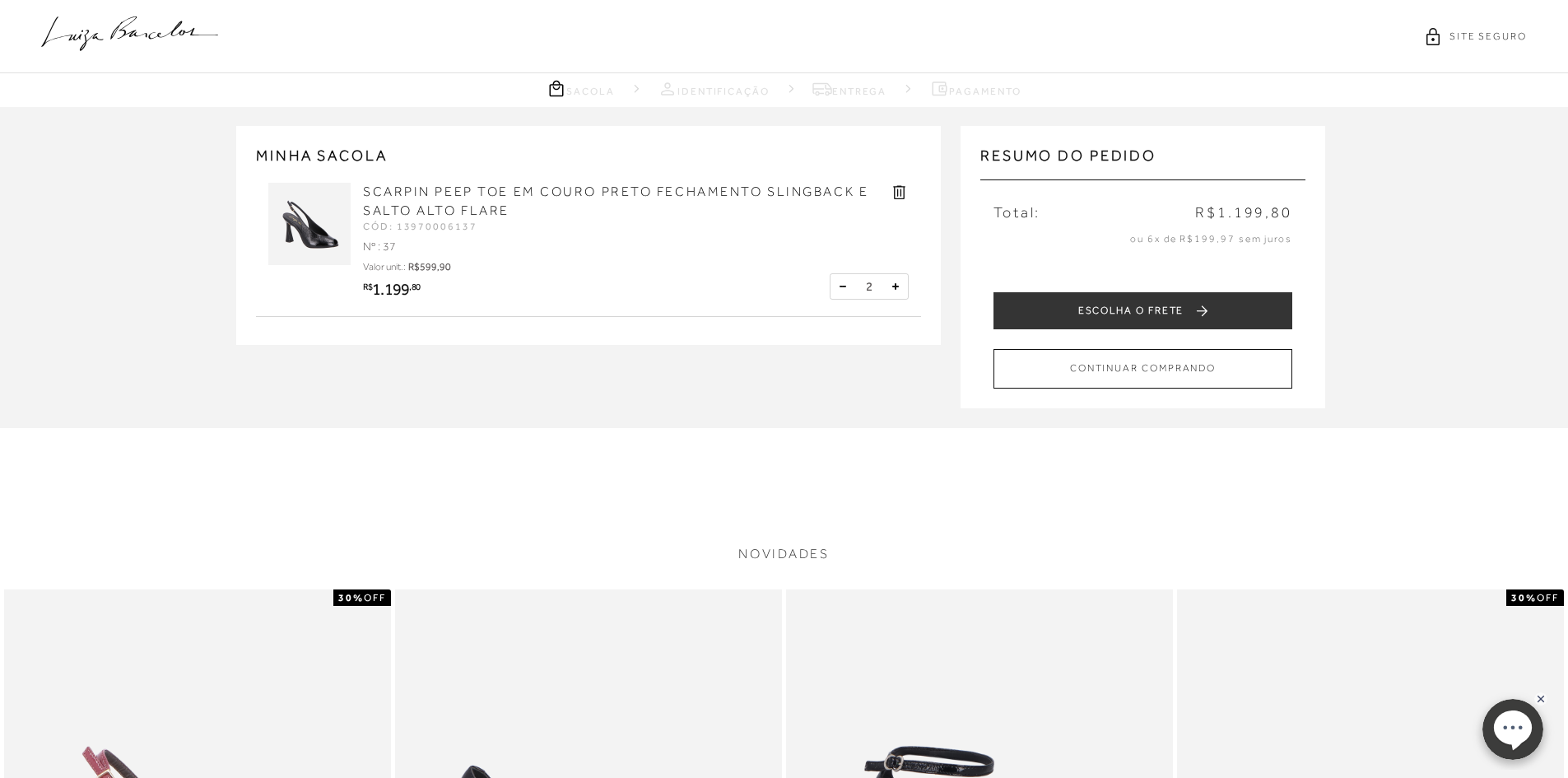
click at [847, 283] on button at bounding box center [842, 286] width 16 height 16
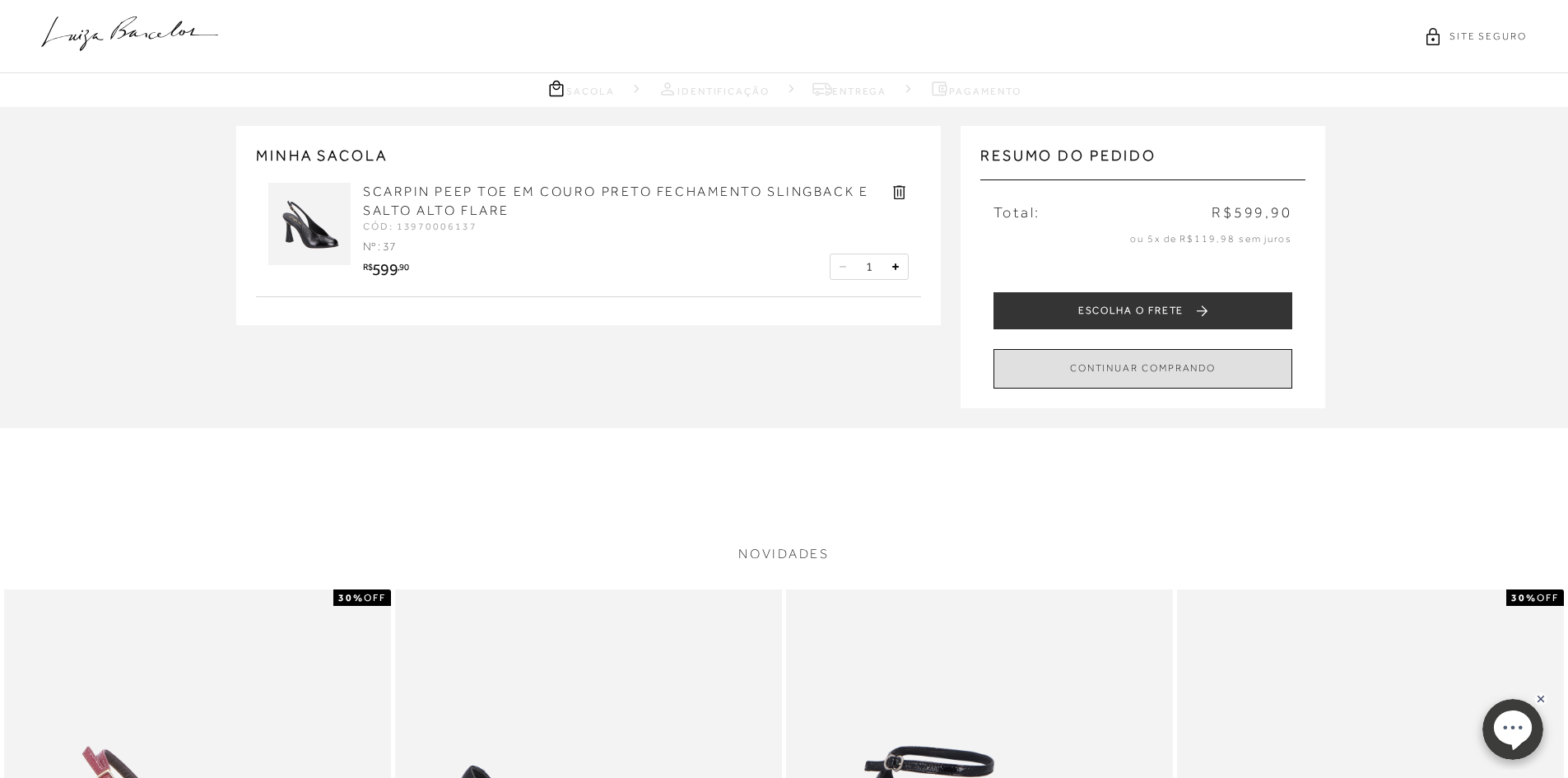
click at [1149, 372] on button "CONTINUAR COMPRANDO" at bounding box center [1143, 368] width 298 height 38
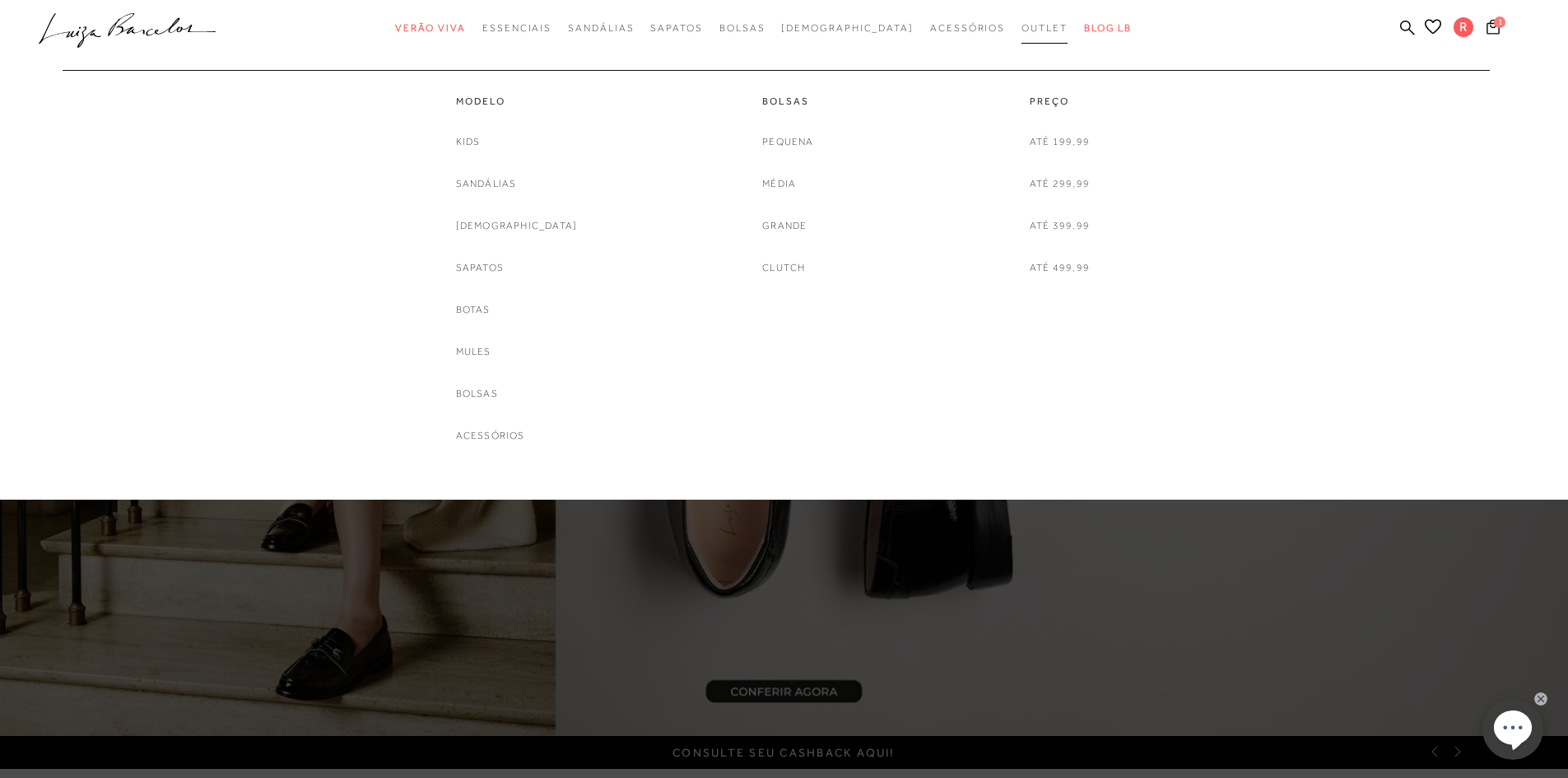
click at [1021, 24] on span "Outlet" at bounding box center [1044, 28] width 46 height 12
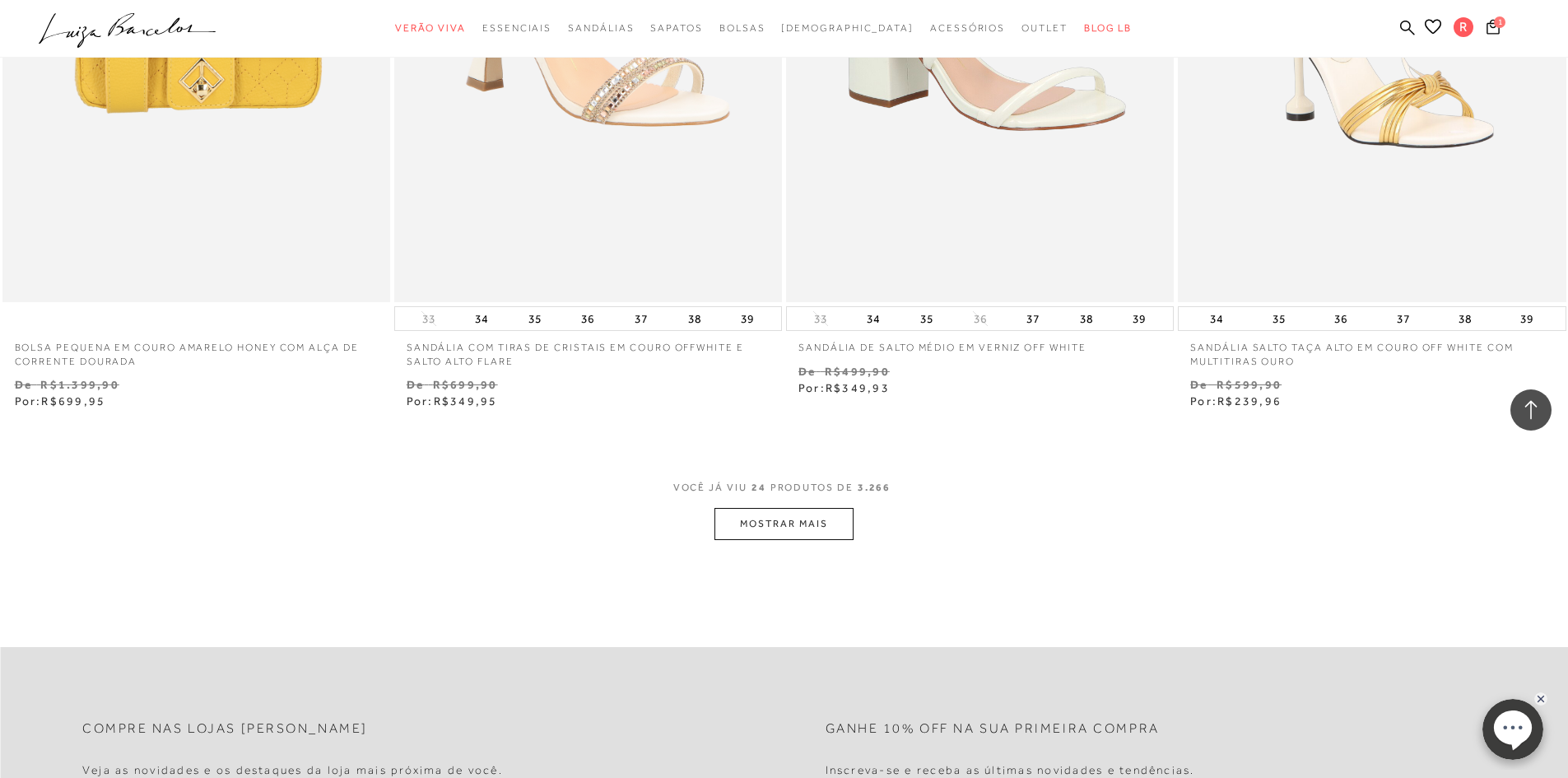
scroll to position [4035, 0]
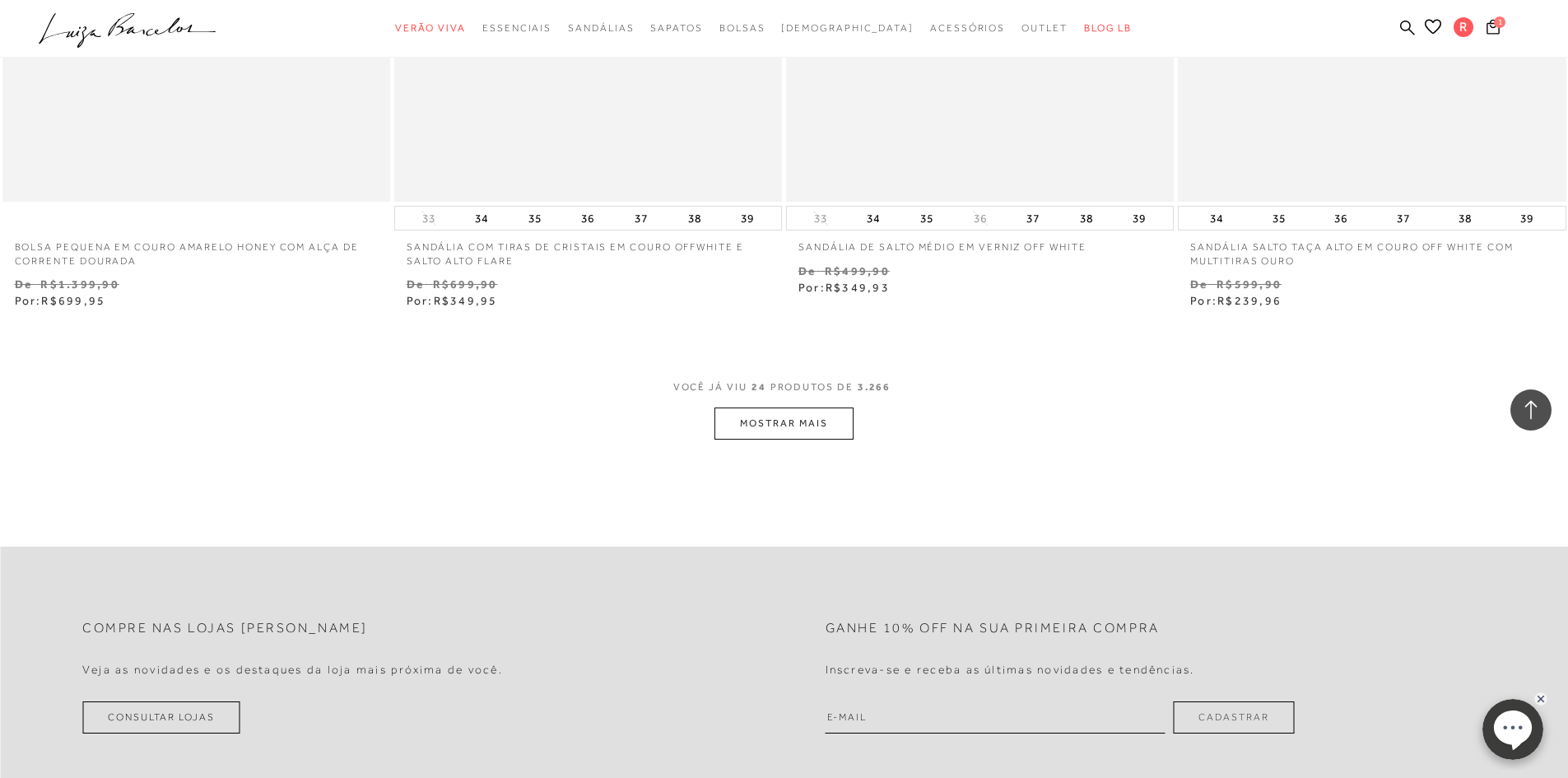
click at [830, 434] on button "MOSTRAR MAIS" at bounding box center [784, 424] width 138 height 32
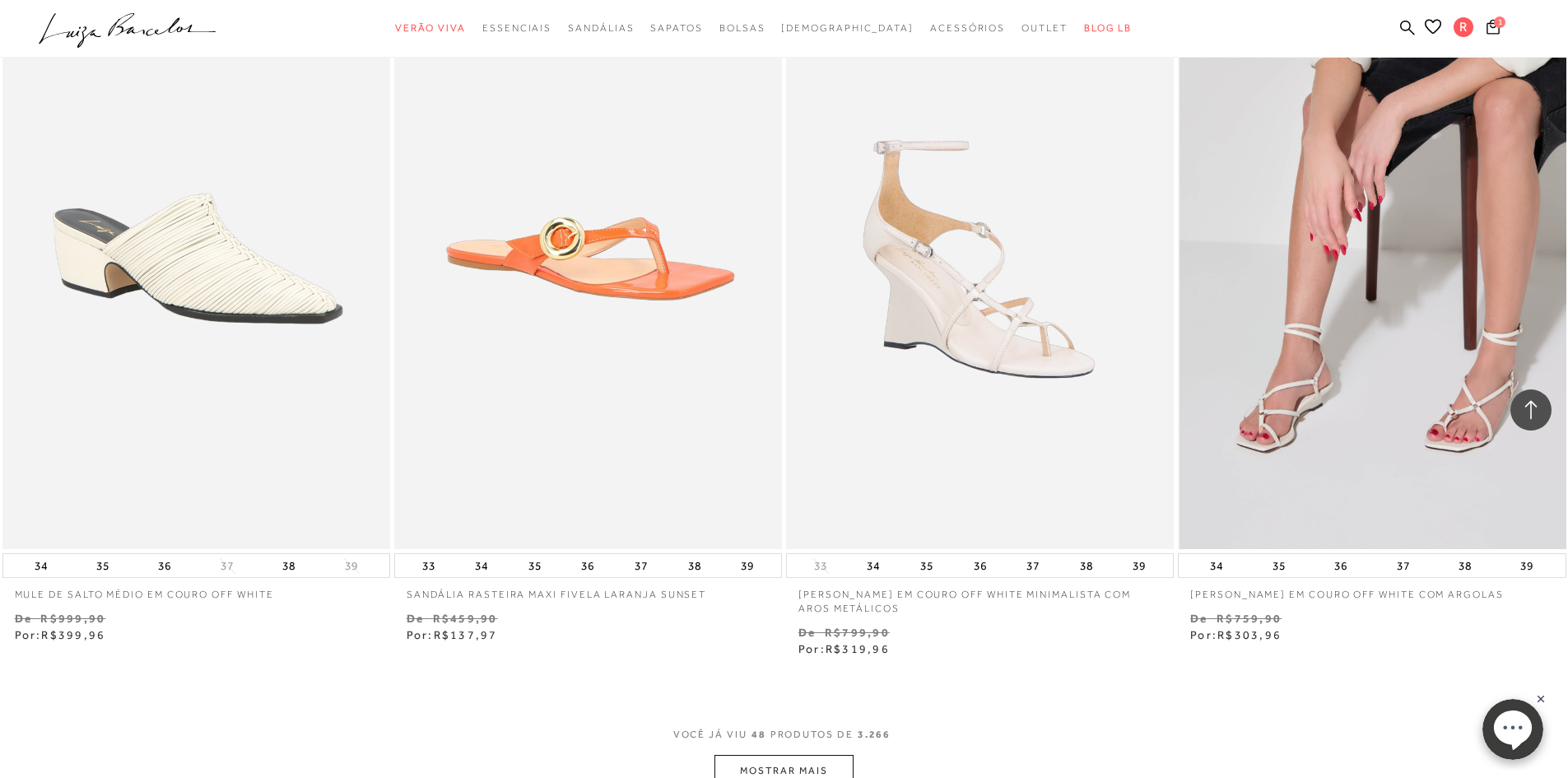
scroll to position [8069, 0]
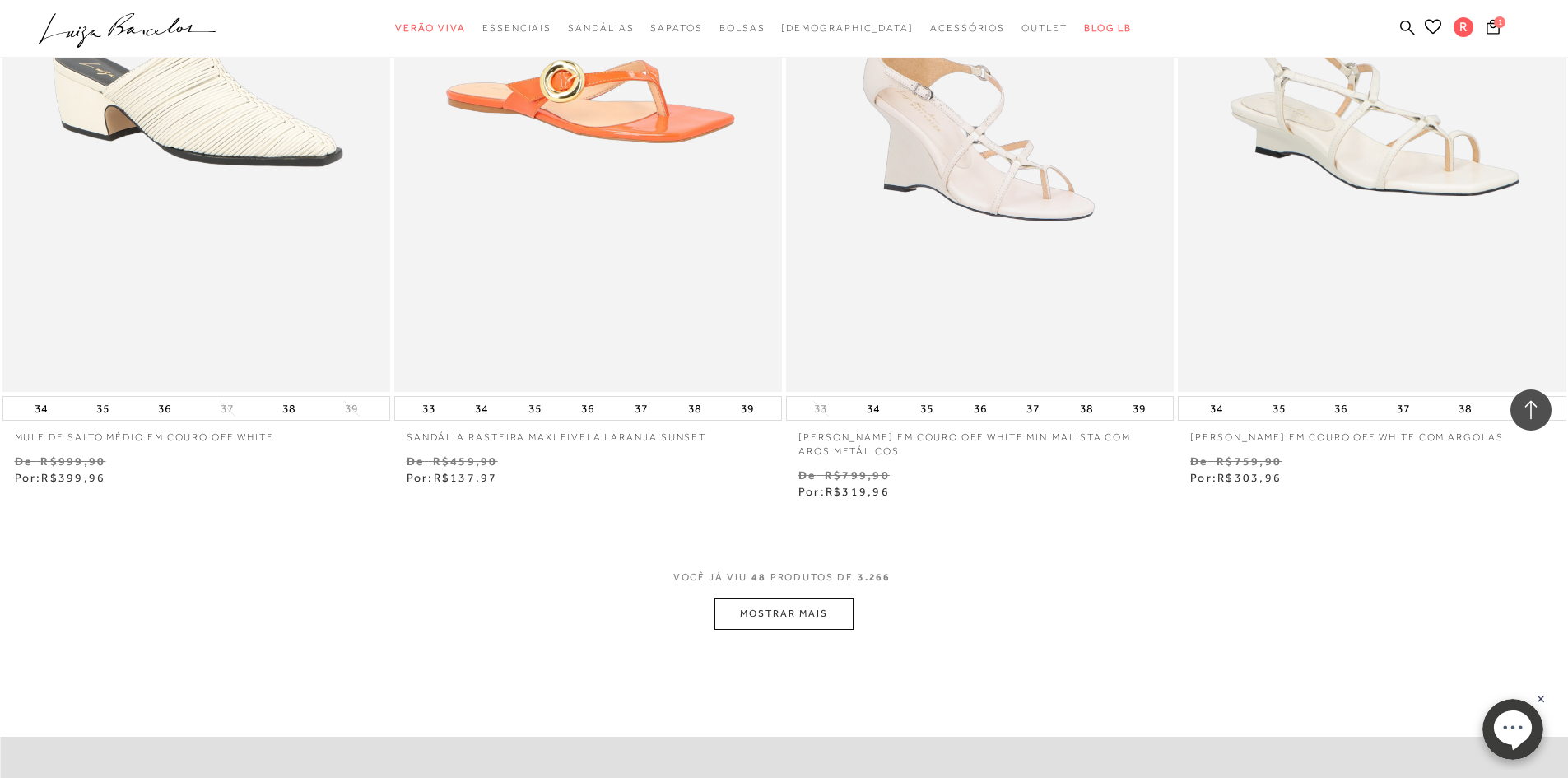
click at [770, 624] on button "MOSTRAR MAIS" at bounding box center [784, 614] width 138 height 32
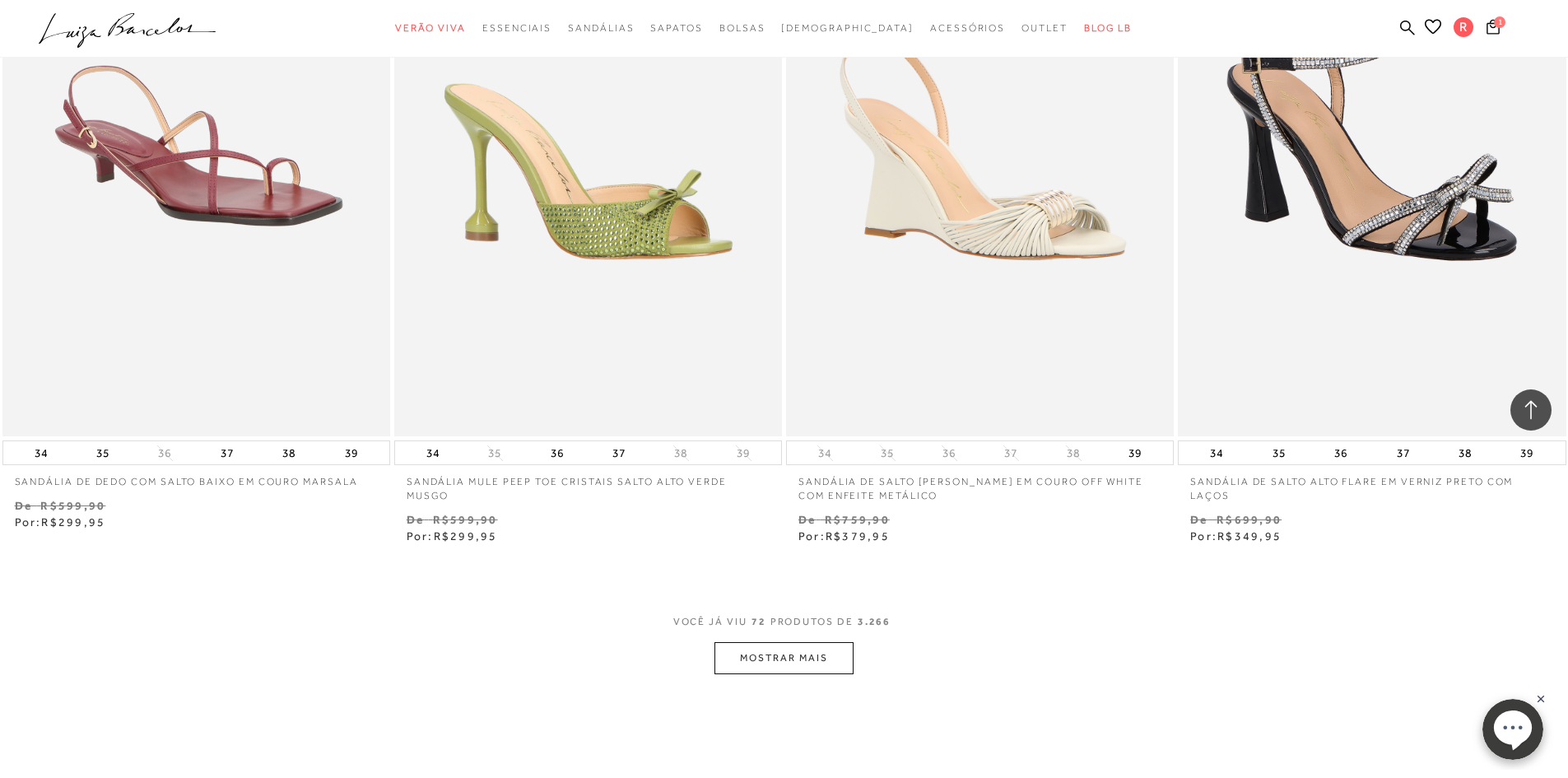
scroll to position [12598, 0]
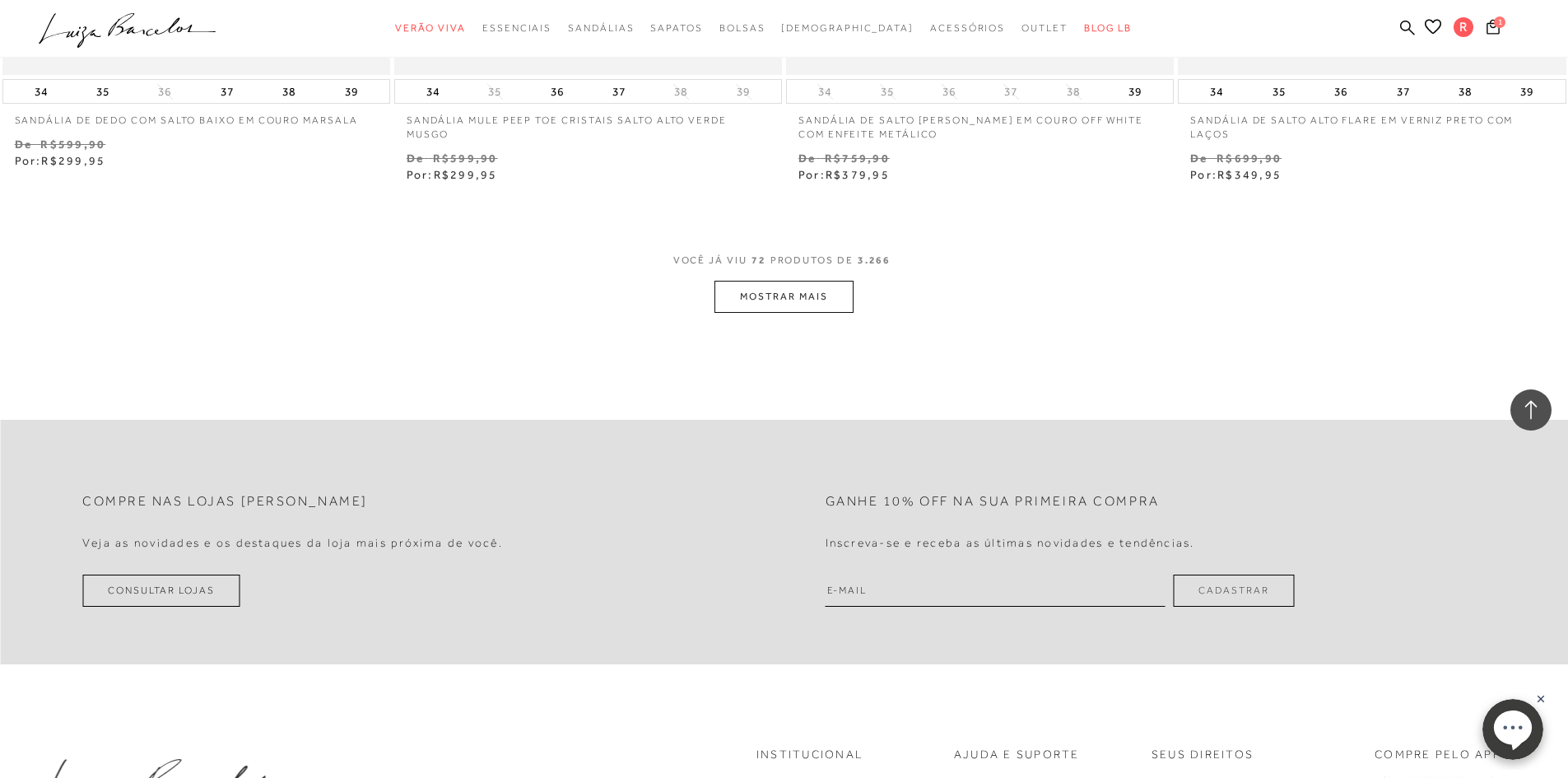
click at [786, 309] on button "MOSTRAR MAIS" at bounding box center [784, 297] width 138 height 32
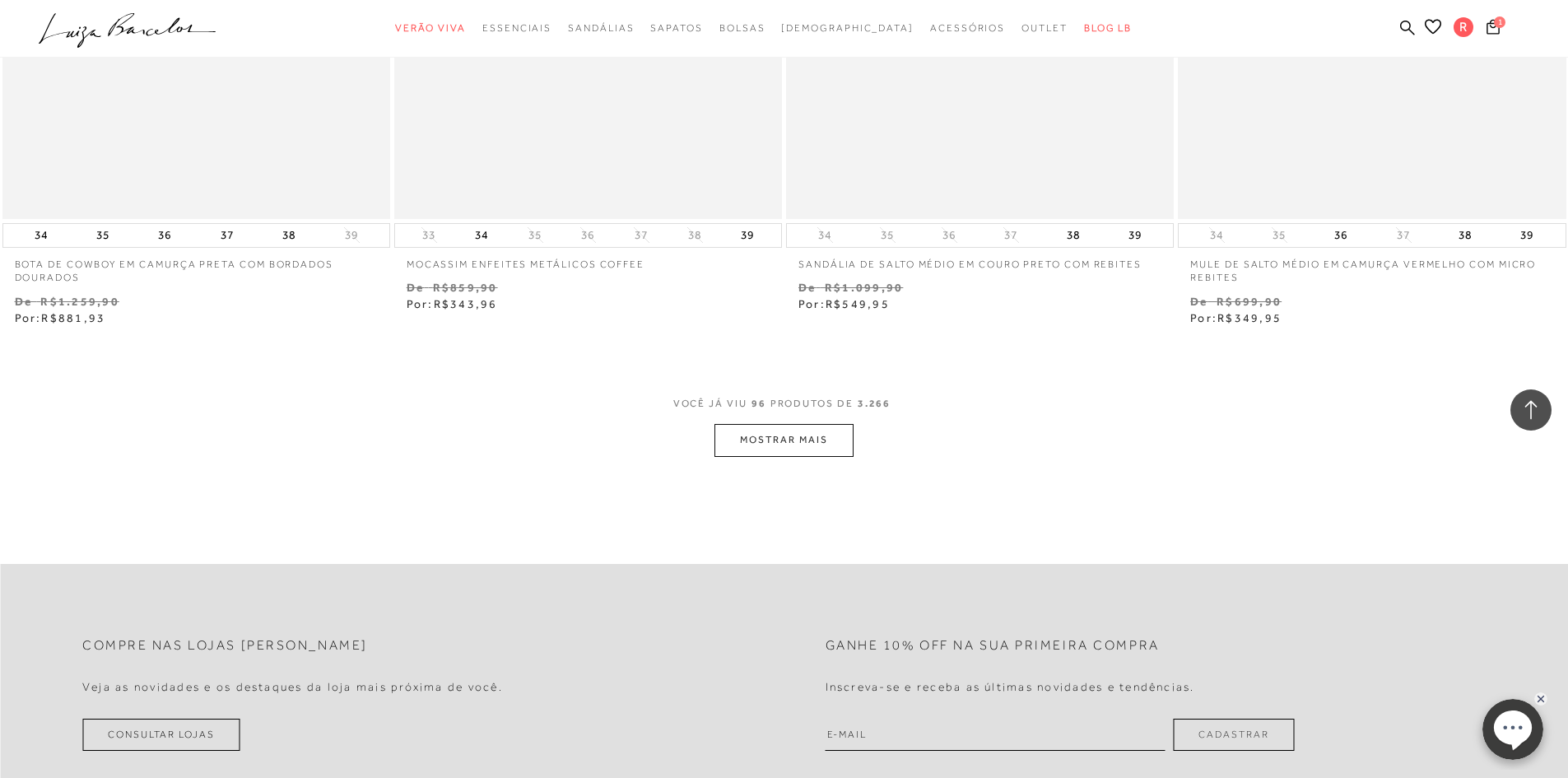
scroll to position [16469, 0]
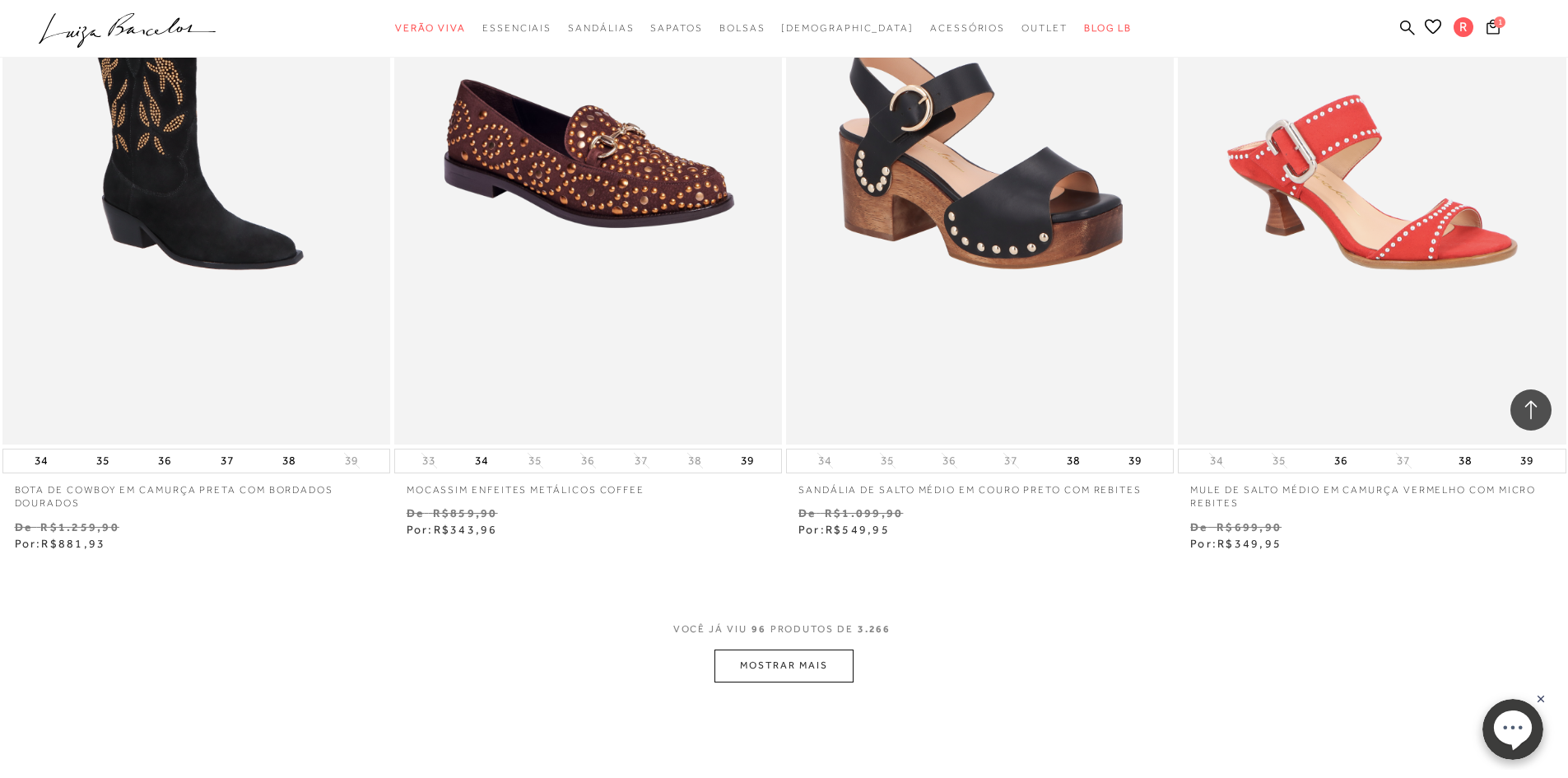
click at [801, 654] on button "MOSTRAR MAIS" at bounding box center [784, 666] width 138 height 32
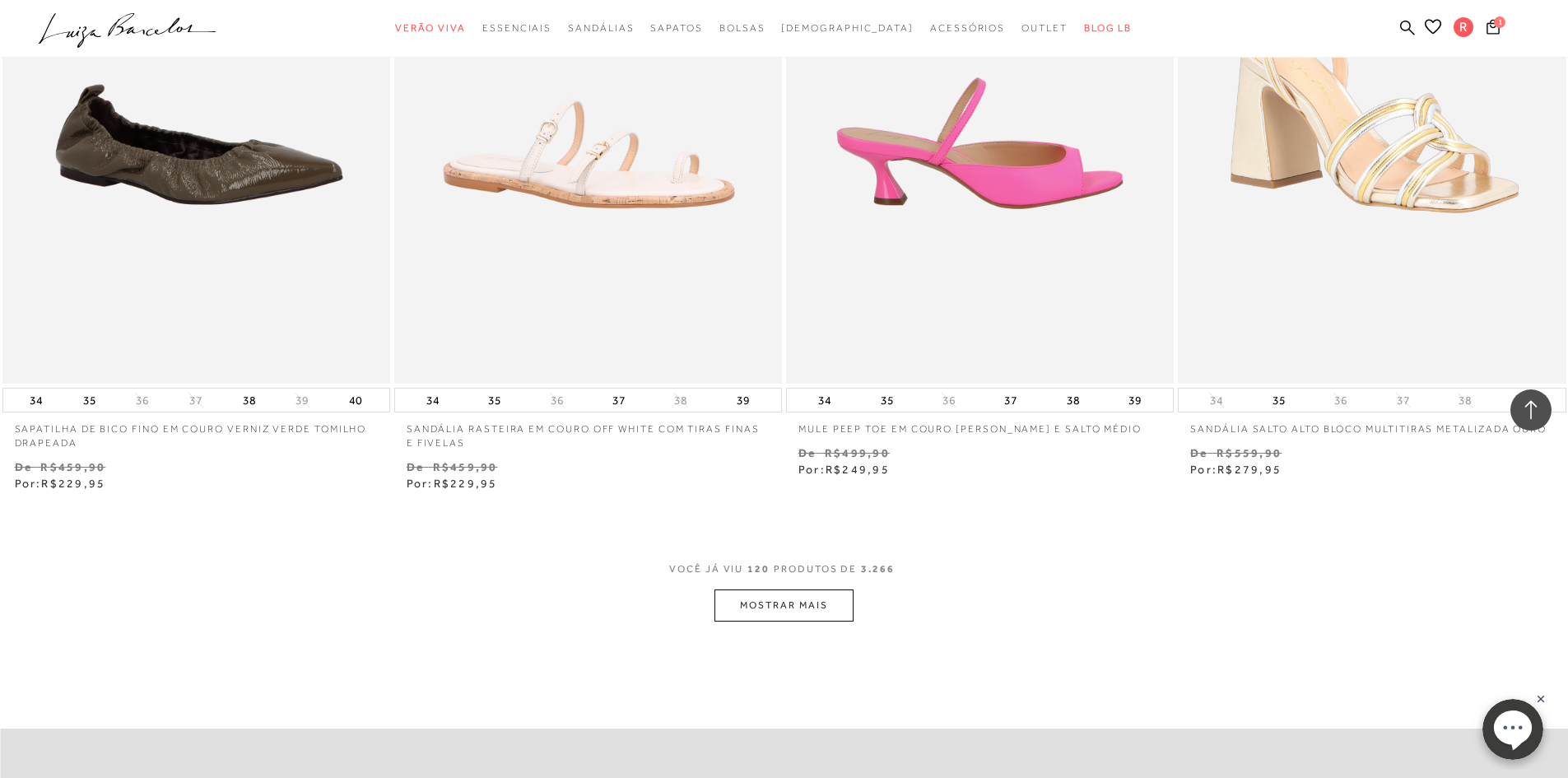
scroll to position [21079, 0]
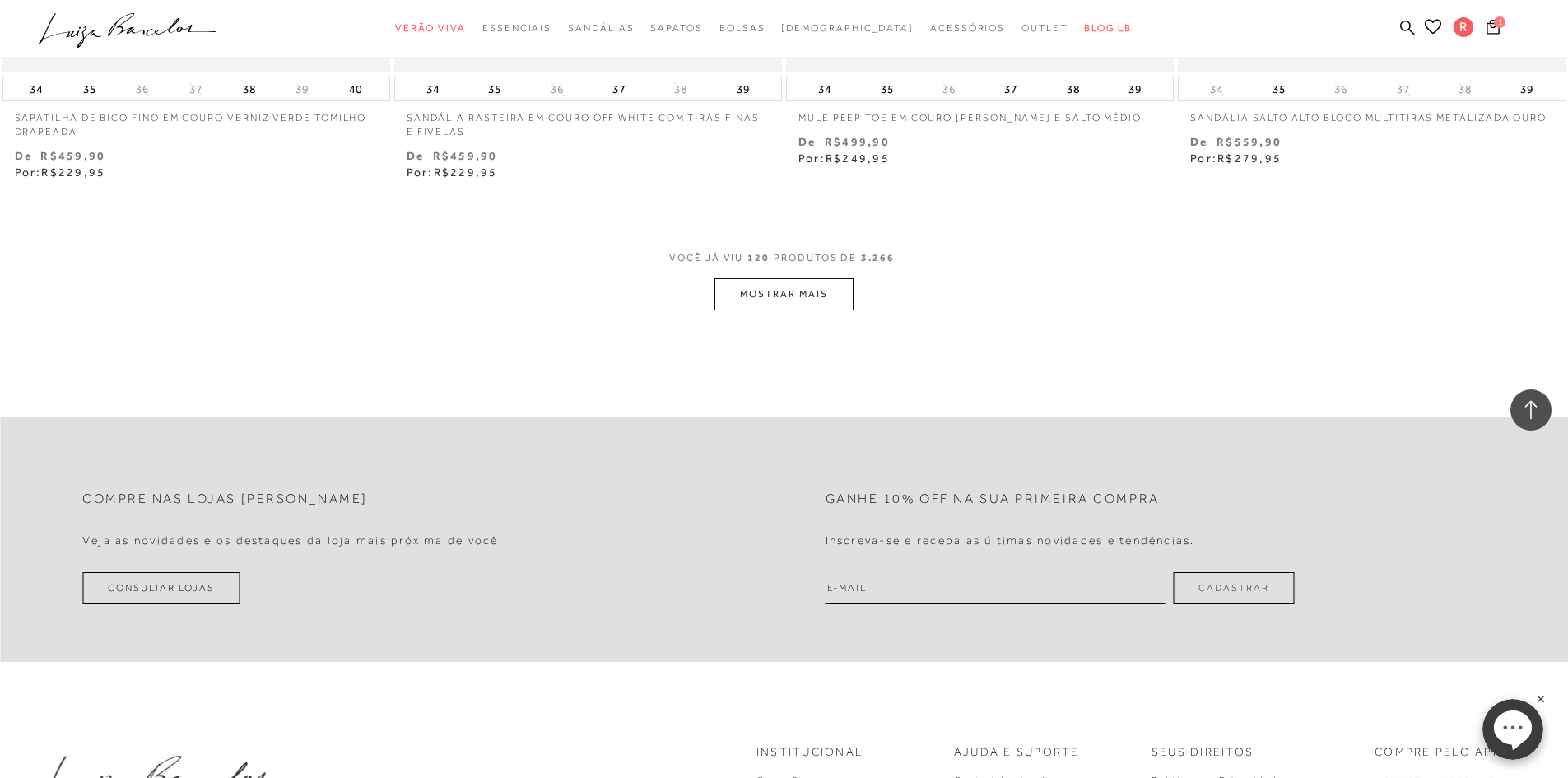
click at [816, 296] on button "MOSTRAR MAIS" at bounding box center [784, 294] width 138 height 32
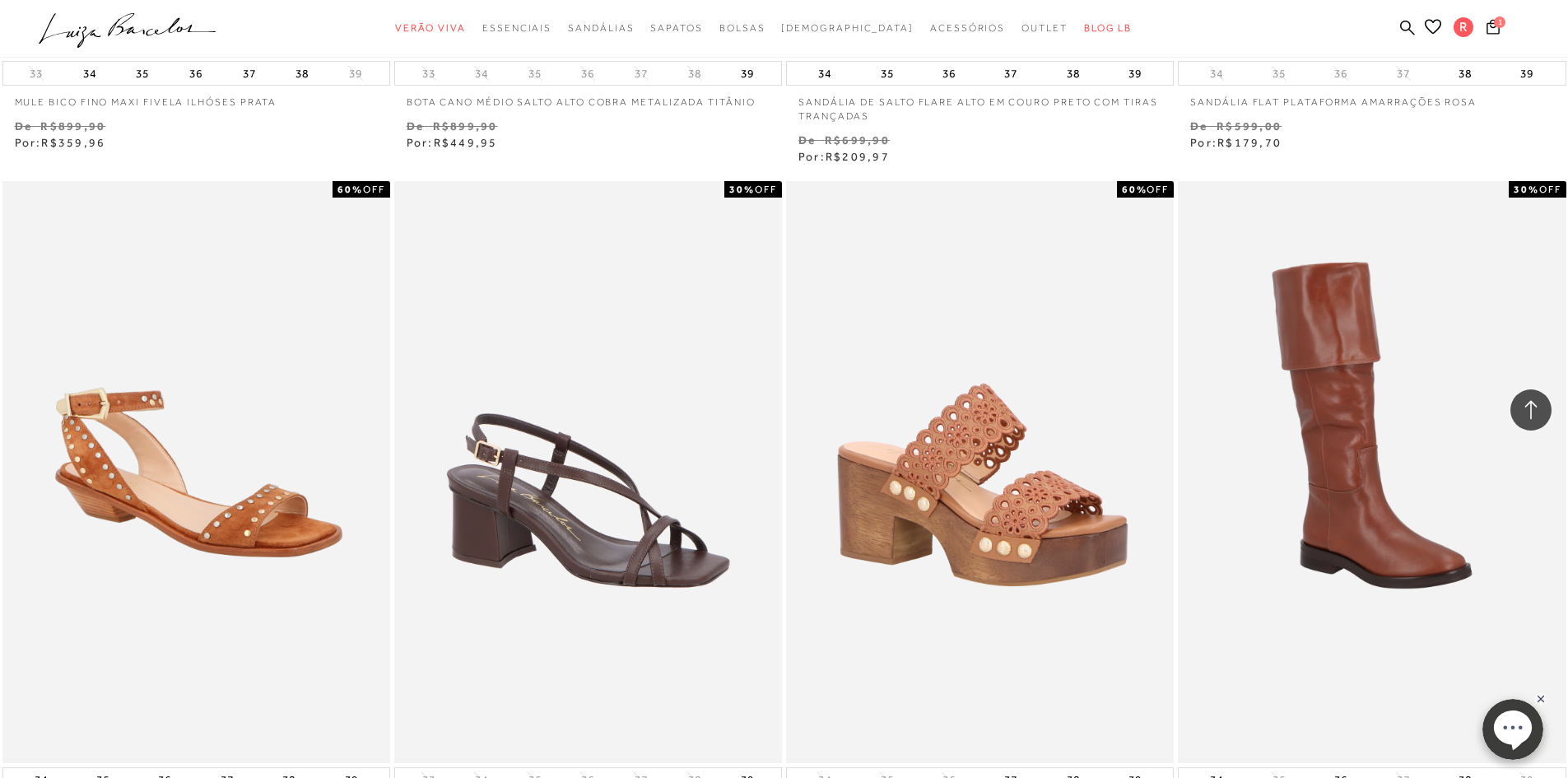
scroll to position [21821, 0]
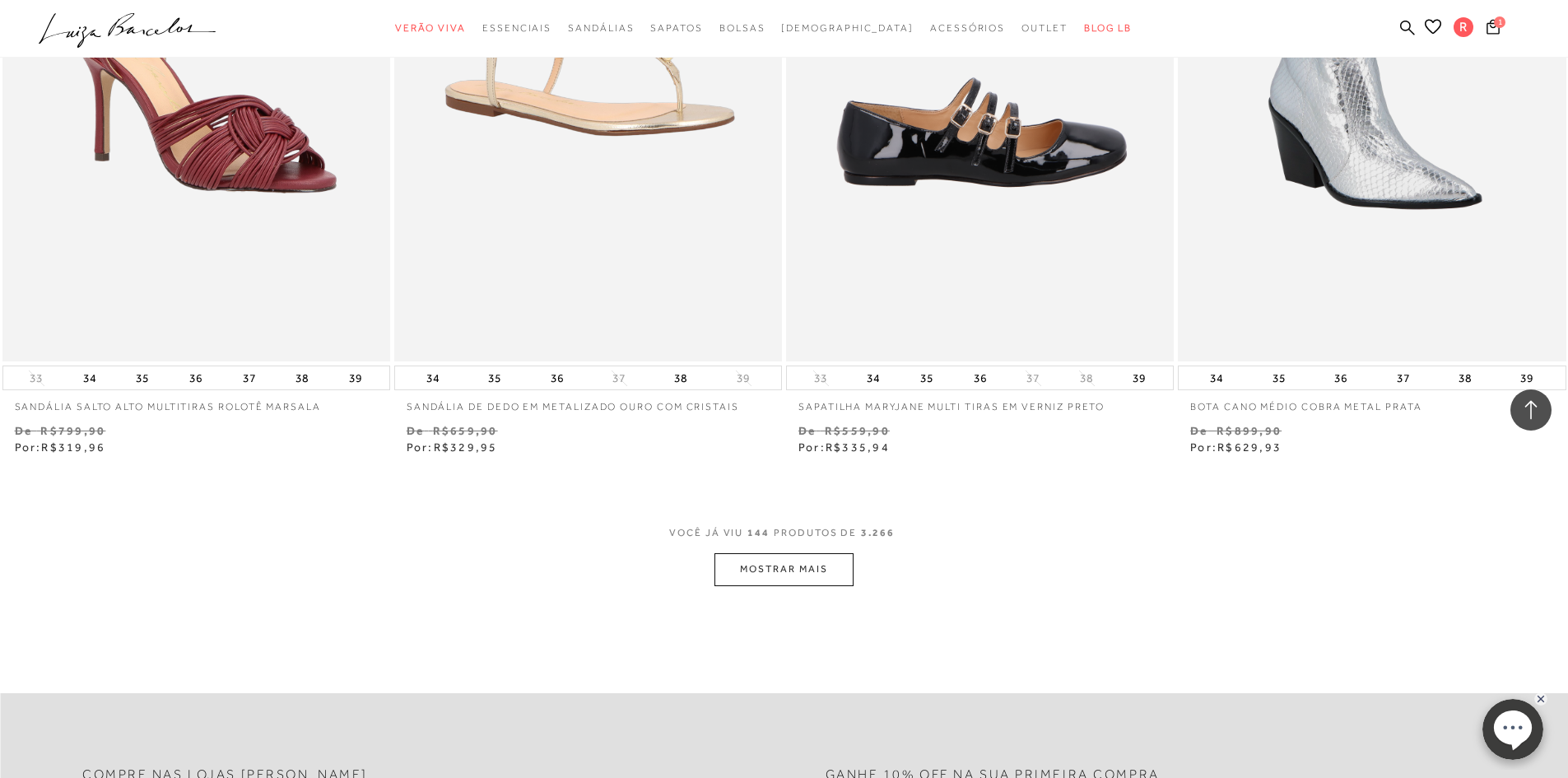
scroll to position [25032, 0]
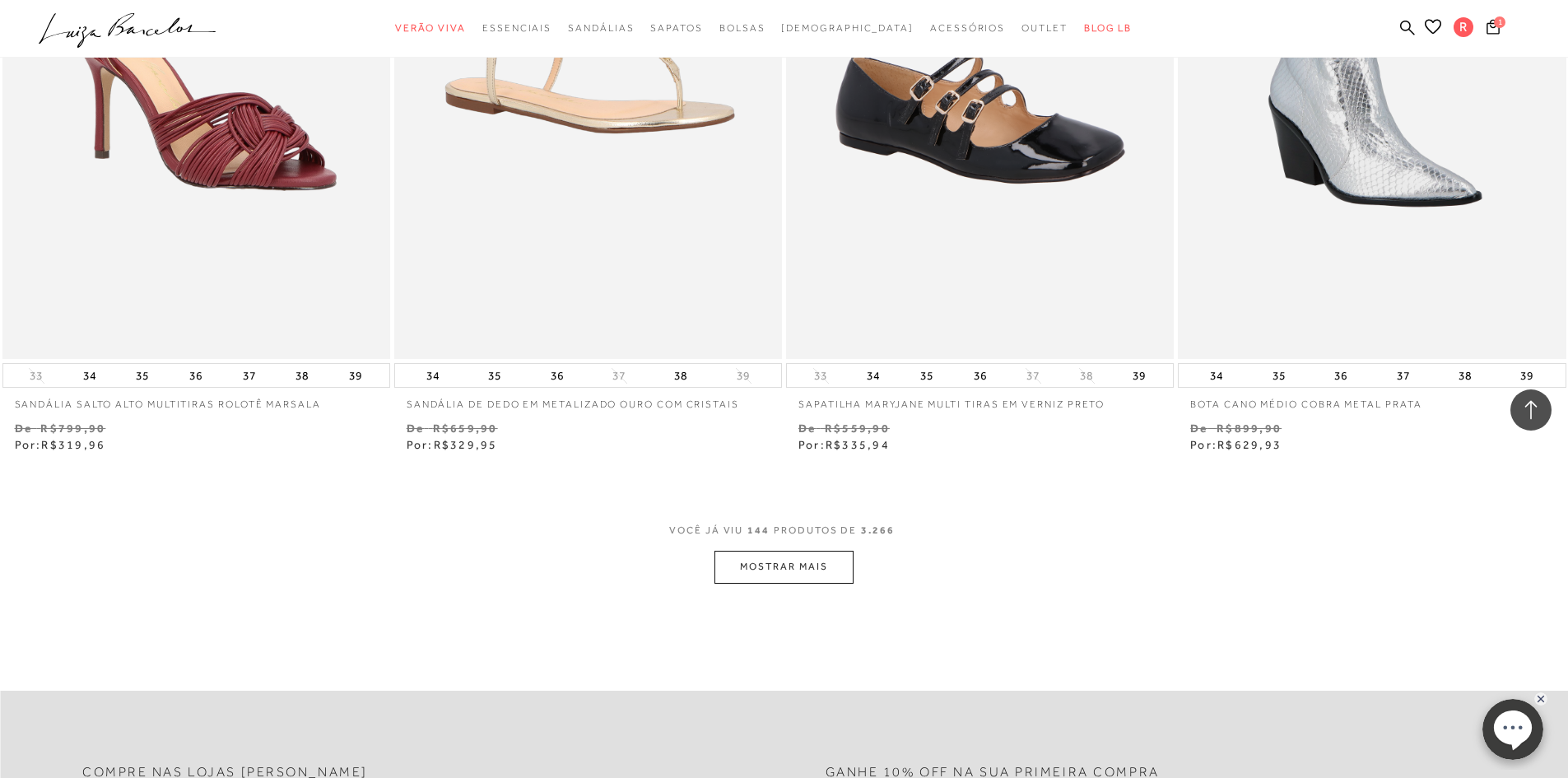
click at [795, 569] on button "MOSTRAR MAIS" at bounding box center [784, 567] width 138 height 32
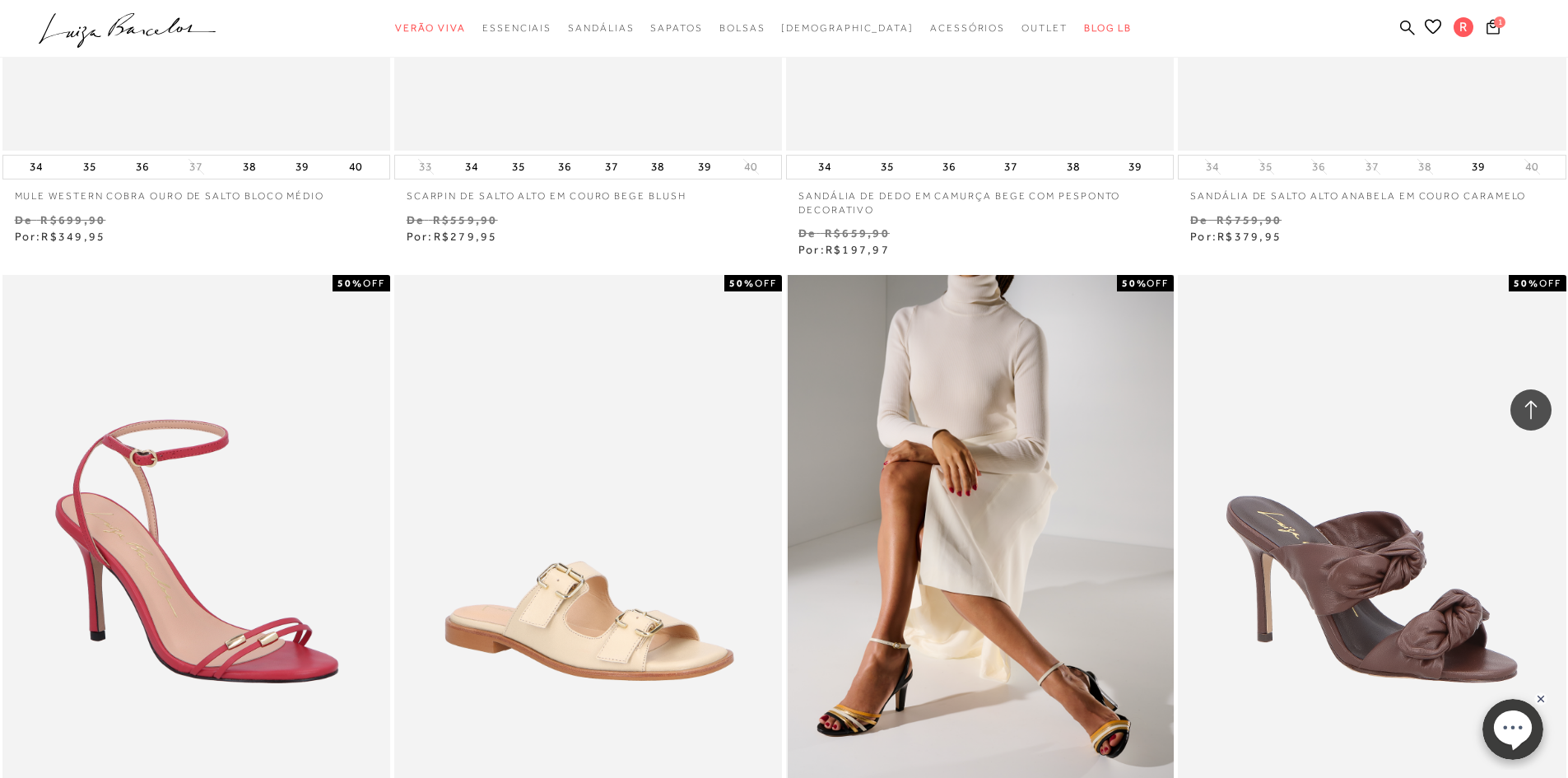
scroll to position [27502, 0]
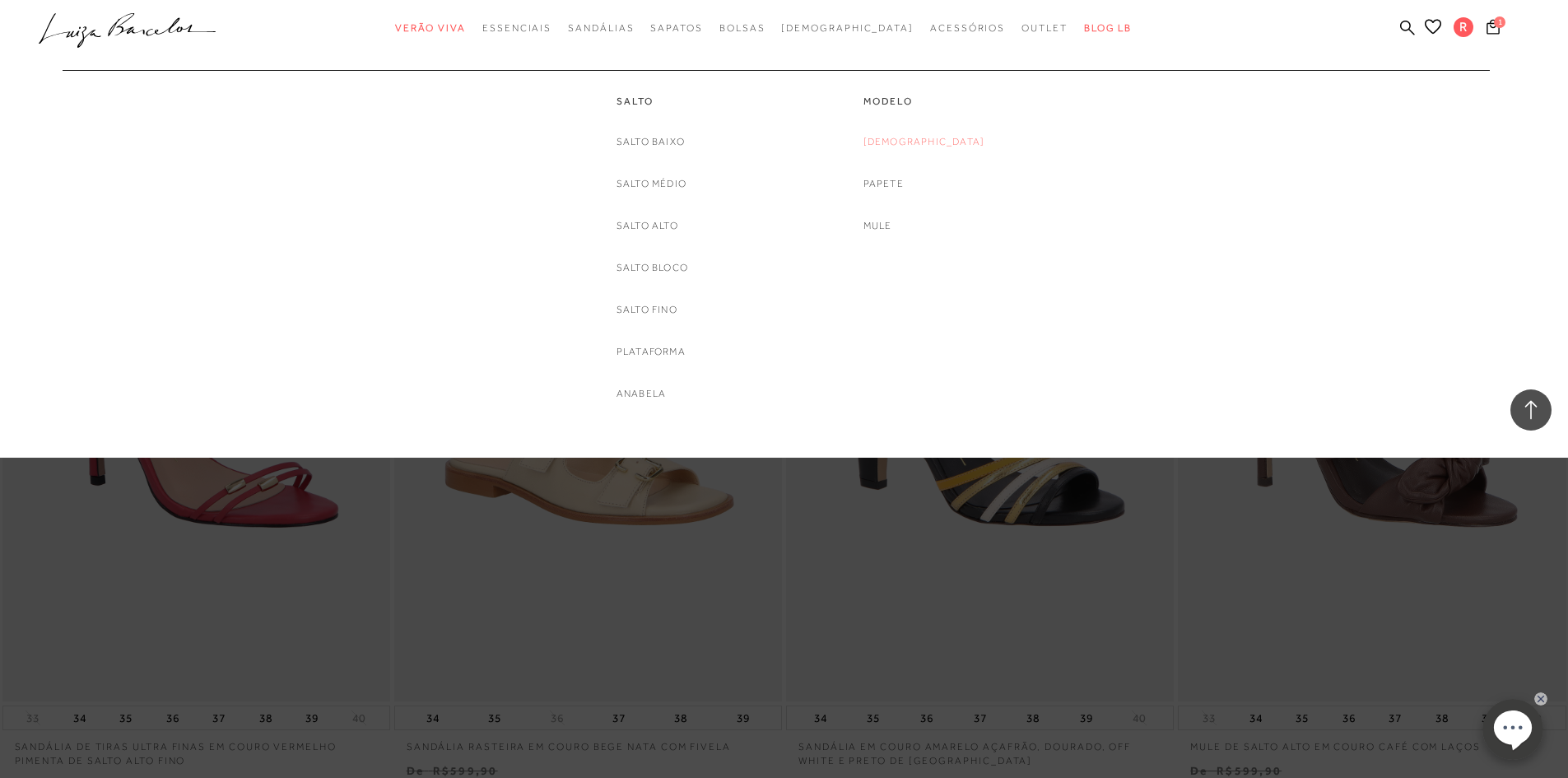
click at [907, 143] on link "[DEMOGRAPHIC_DATA]" at bounding box center [924, 142] width 122 height 17
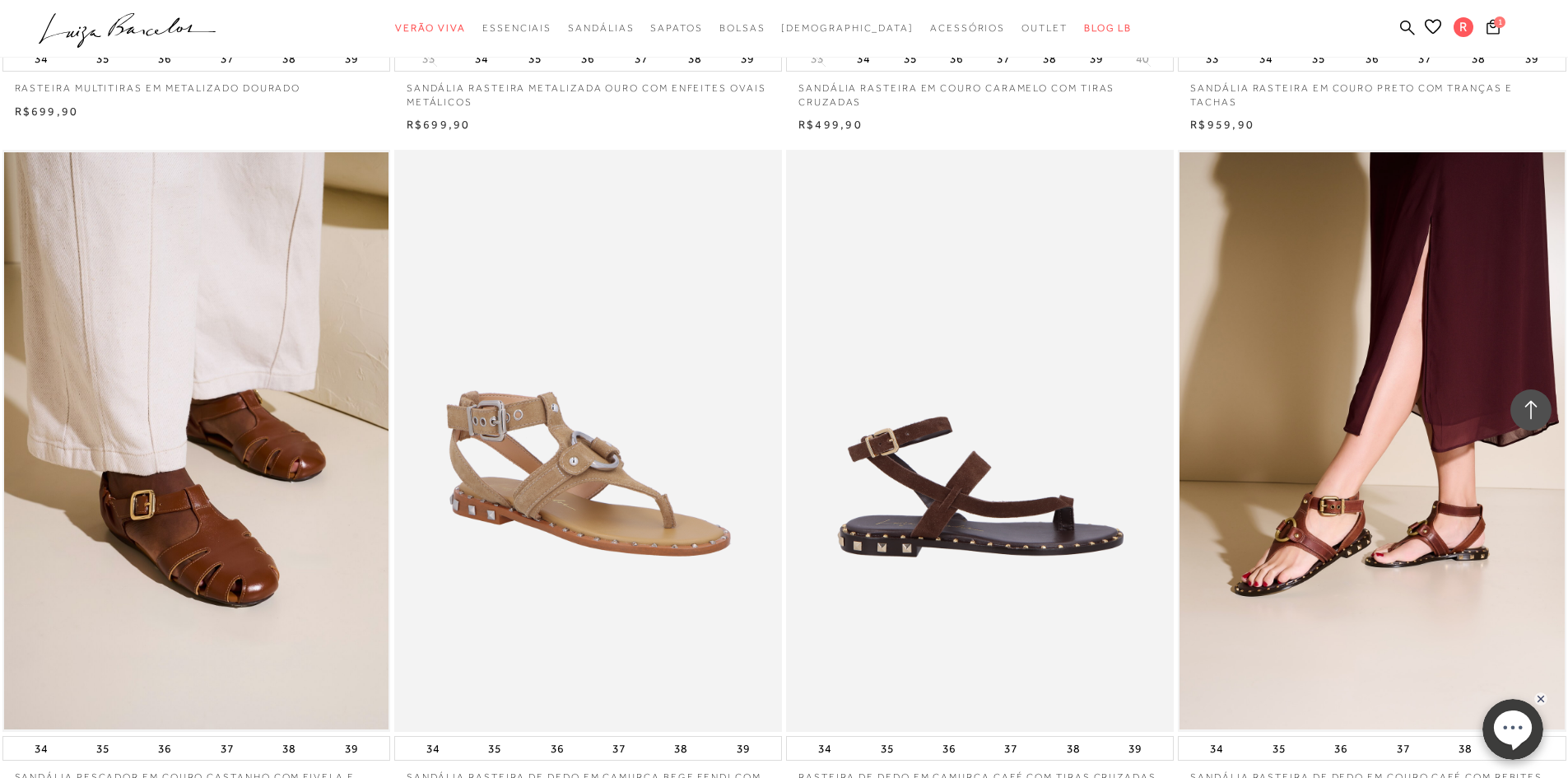
scroll to position [2882, 0]
